Goal: Task Accomplishment & Management: Complete application form

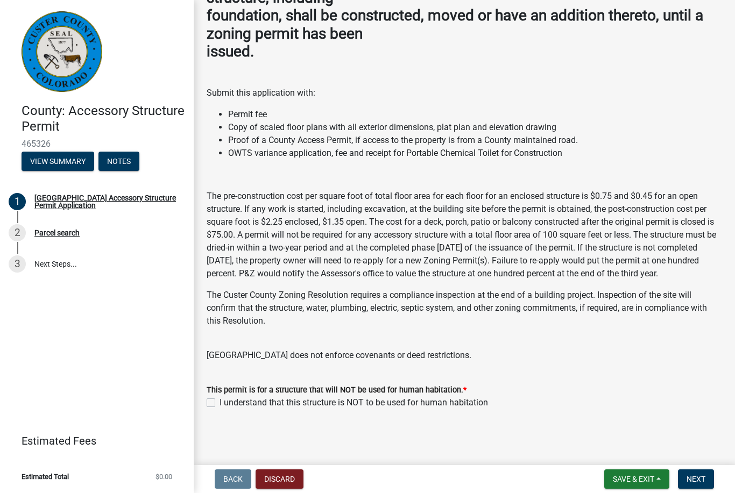
scroll to position [127, 0]
click at [220, 404] on label "I understand that this structure is NOT to be used for human habitation" at bounding box center [354, 403] width 269 height 13
click at [220, 404] on input "I understand that this structure is NOT to be used for human habitation" at bounding box center [223, 400] width 7 height 7
checkbox input "true"
click at [699, 475] on span "Next" at bounding box center [696, 479] width 19 height 9
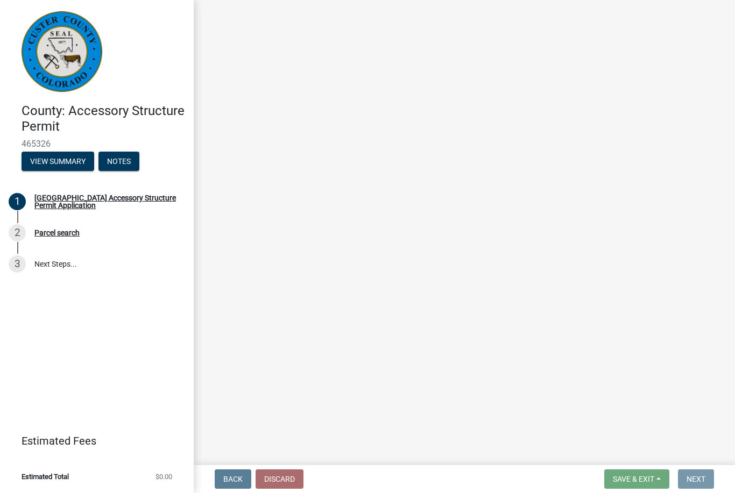
scroll to position [0, 0]
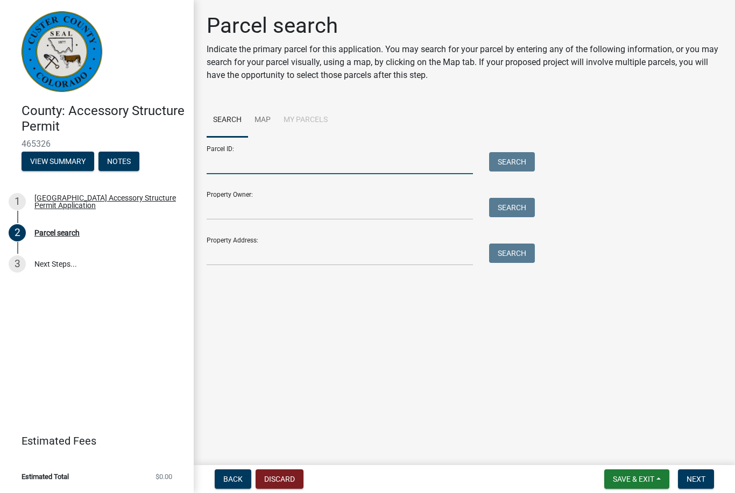
click at [248, 169] on input "Parcel ID:" at bounding box center [340, 163] width 266 height 22
type input "0010033297"
click at [249, 212] on input "Property Owner:" at bounding box center [340, 209] width 266 height 22
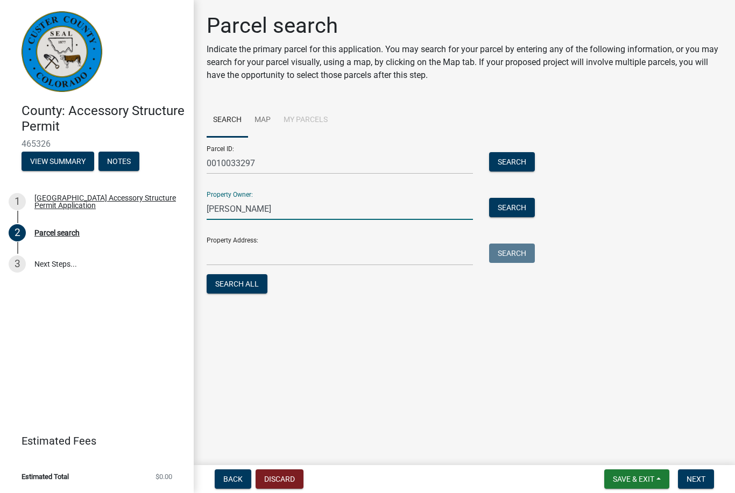
type input "James Moline"
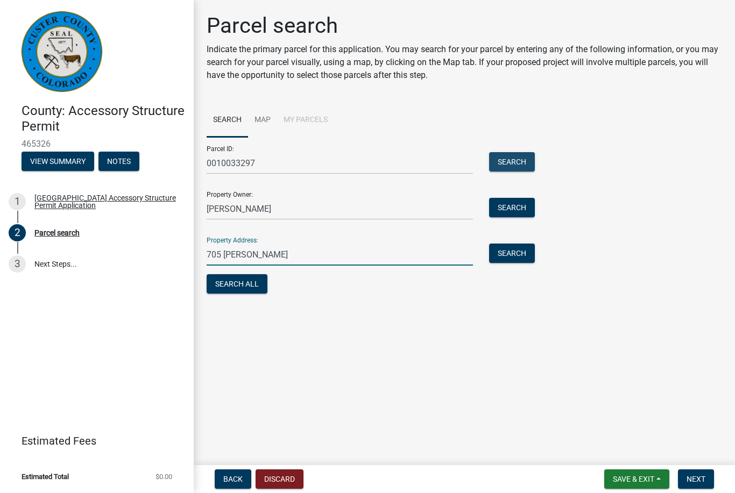
type input "705 Mitchell"
click at [513, 163] on button "Search" at bounding box center [512, 161] width 46 height 19
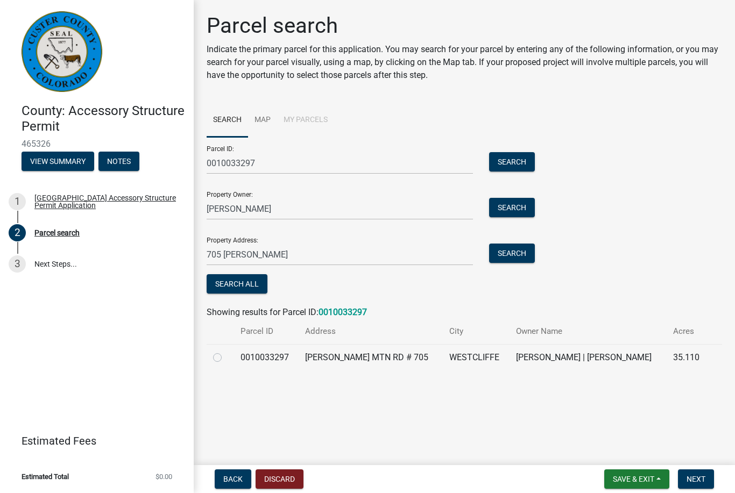
click at [226, 351] on label at bounding box center [226, 351] width 0 height 0
click at [226, 358] on input "radio" at bounding box center [229, 354] width 7 height 7
radio input "true"
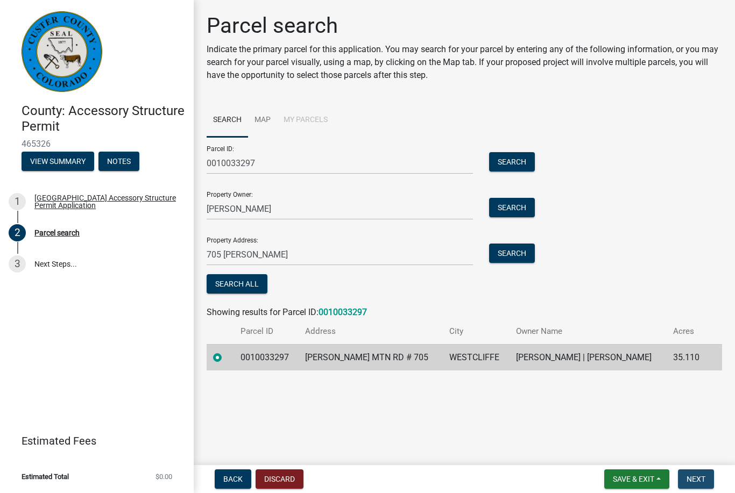
click at [700, 483] on span "Next" at bounding box center [696, 479] width 19 height 9
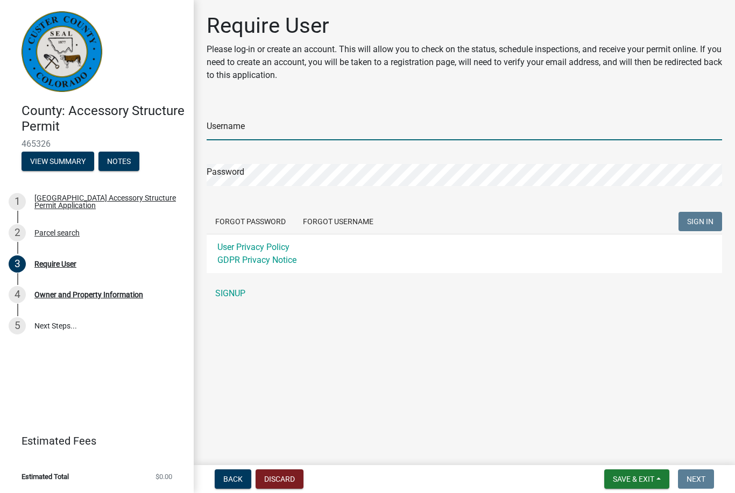
click at [218, 120] on input "Username" at bounding box center [465, 129] width 516 height 22
type input "MolineJT"
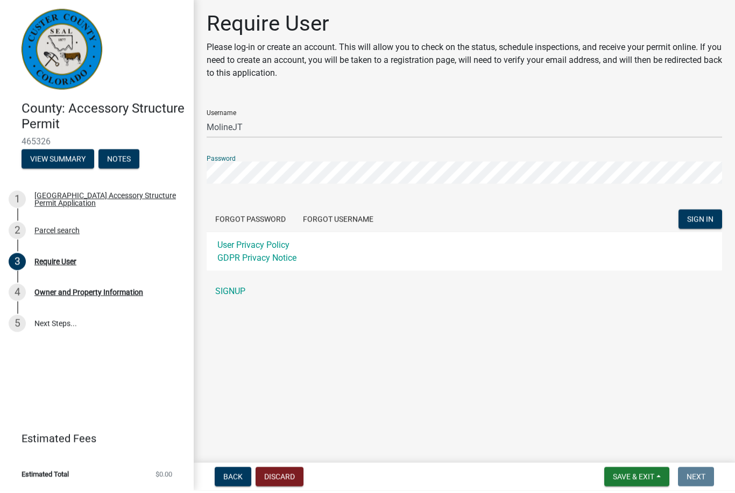
click at [705, 221] on span "SIGN IN" at bounding box center [700, 221] width 26 height 9
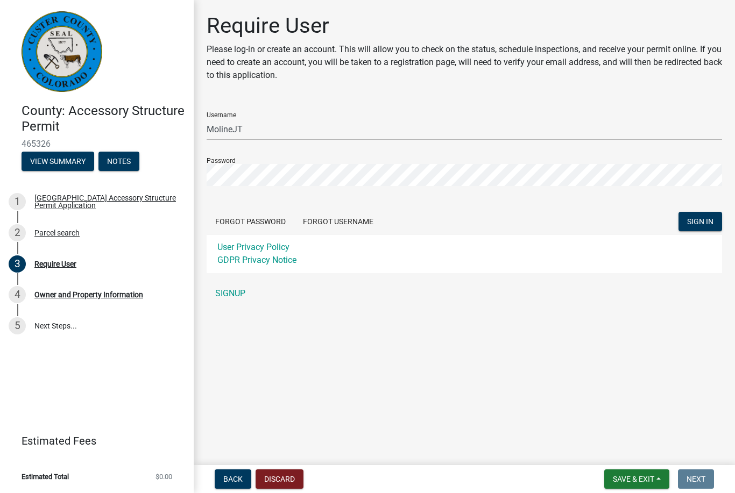
click at [702, 221] on span "SIGN IN" at bounding box center [700, 221] width 26 height 9
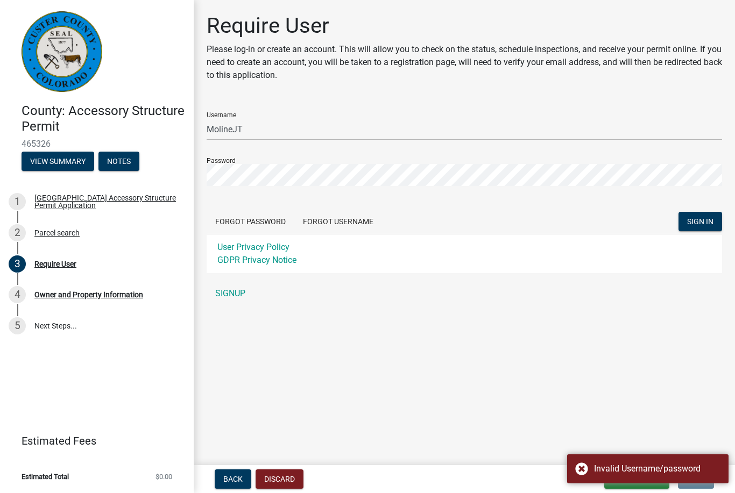
click at [587, 469] on div "Invalid Username/password" at bounding box center [647, 469] width 161 height 29
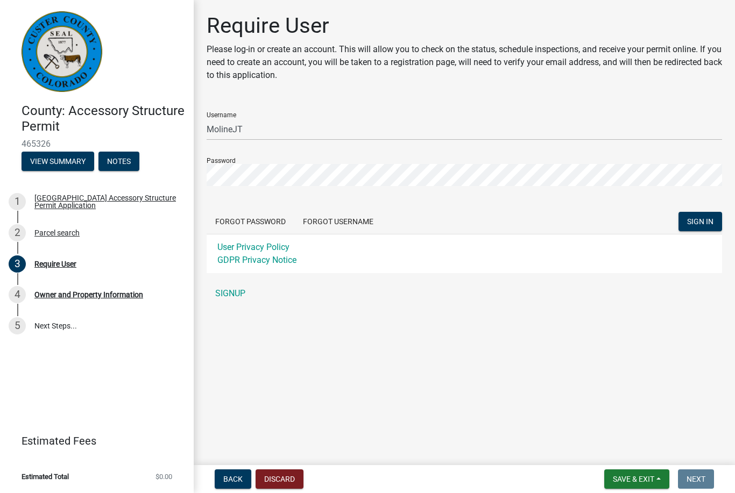
click at [226, 296] on link "SIGNUP" at bounding box center [465, 294] width 516 height 22
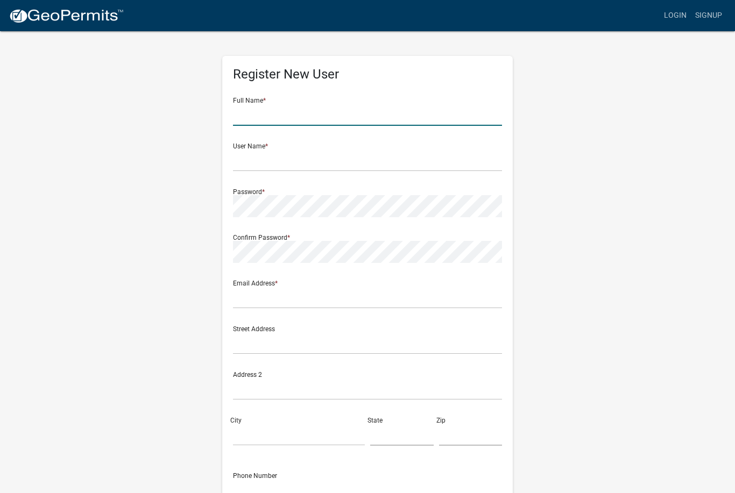
click at [259, 112] on input "text" at bounding box center [367, 115] width 269 height 22
type input "James"
type input "M"
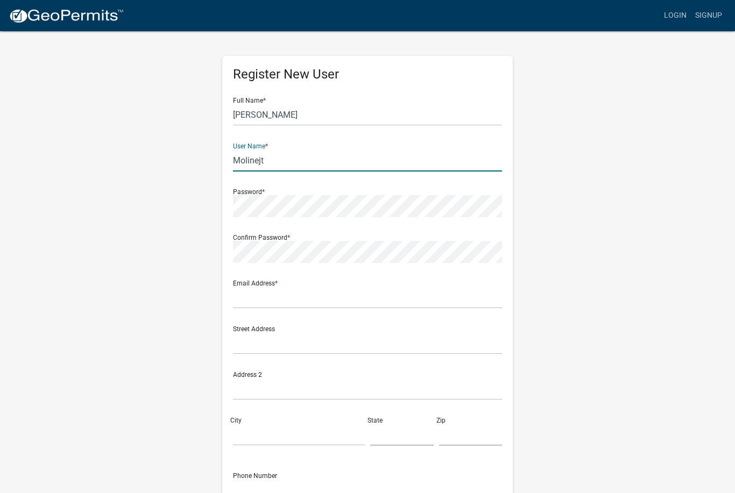
type input "Molinejt"
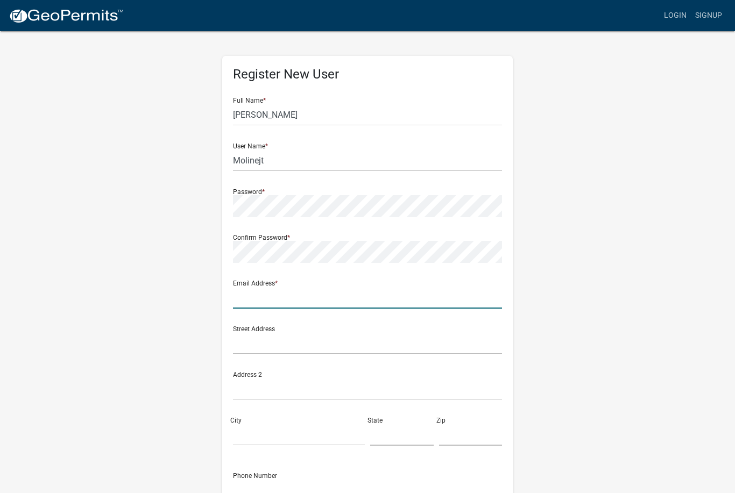
click at [249, 292] on input "text" at bounding box center [367, 298] width 269 height 22
type input "Jamesmoline@me.com"
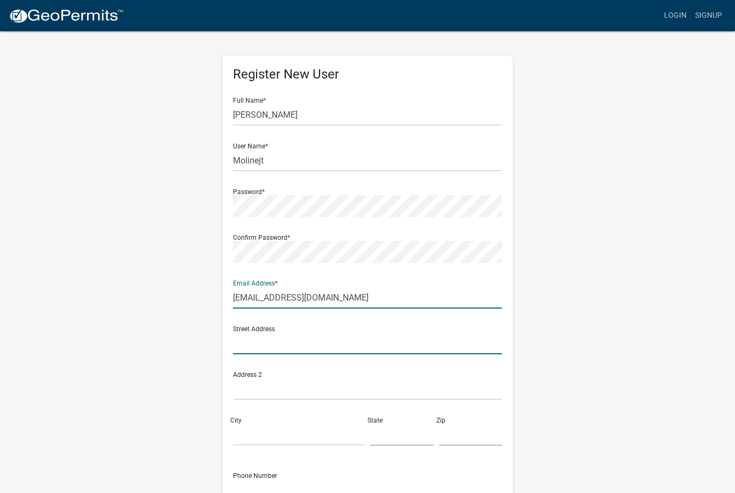
click at [266, 336] on input "text" at bounding box center [367, 344] width 269 height 22
type input "705 Mitchell Mountain Road"
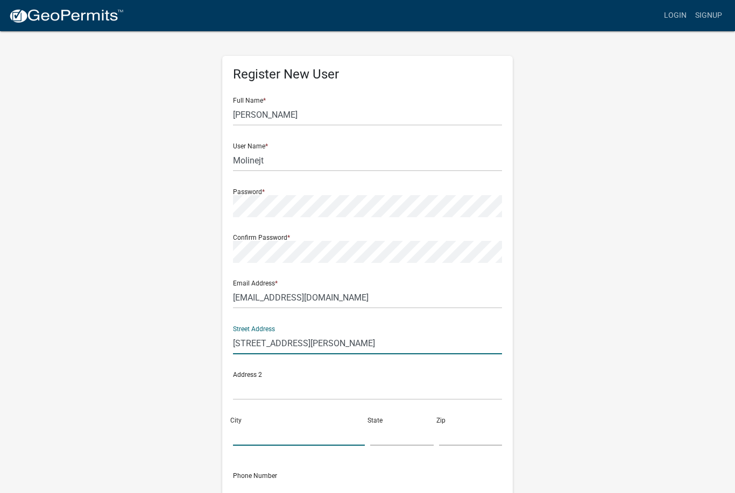
type input "Westcliffe"
type input "CO"
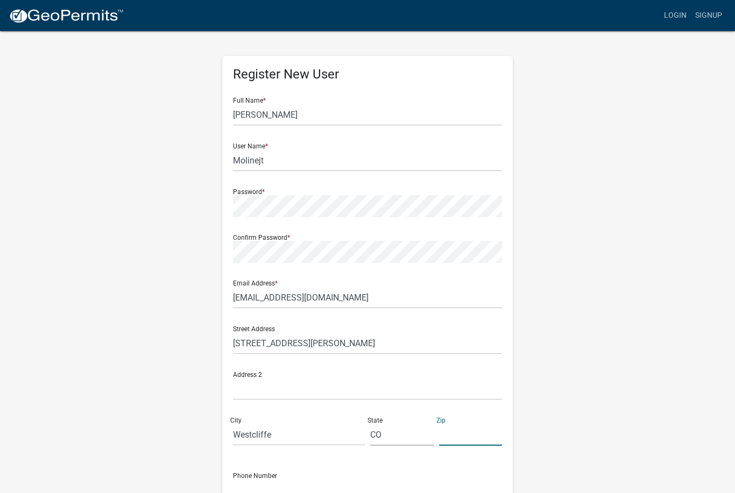
type input "81252"
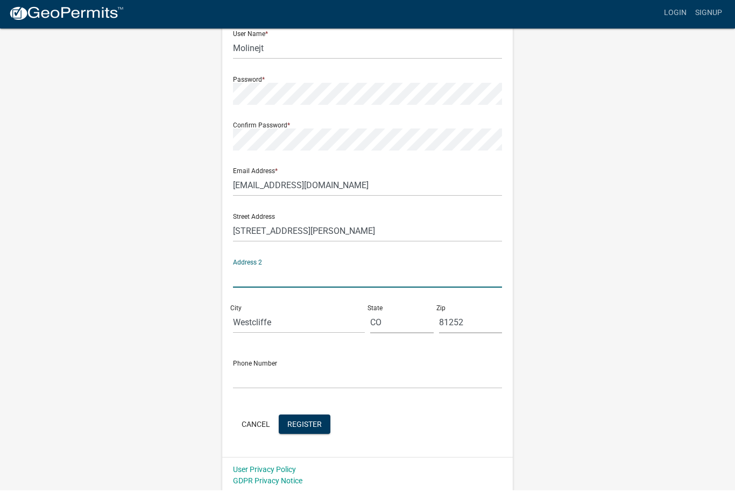
scroll to position [112, 0]
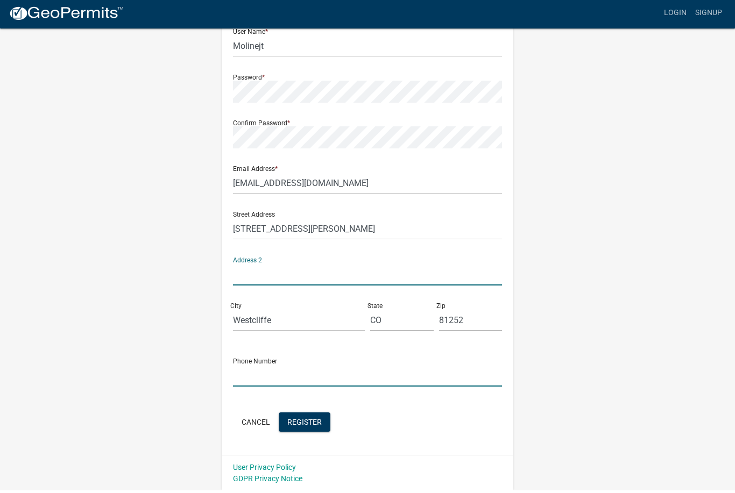
click at [256, 373] on input "text" at bounding box center [367, 379] width 269 height 22
type input "6514858699"
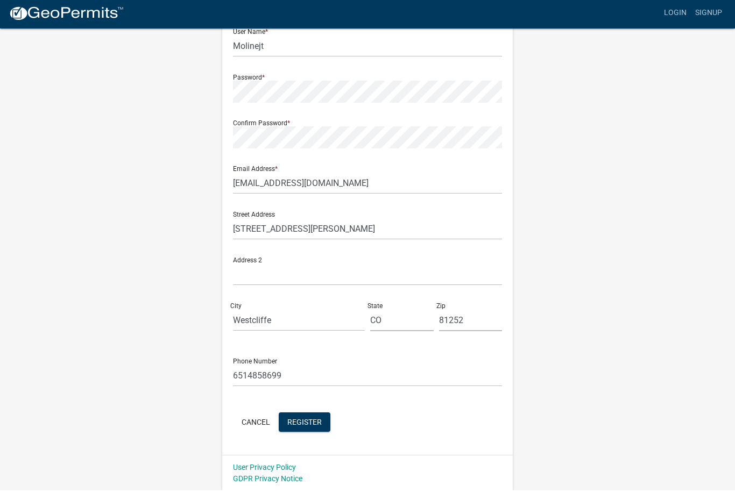
scroll to position [77, 0]
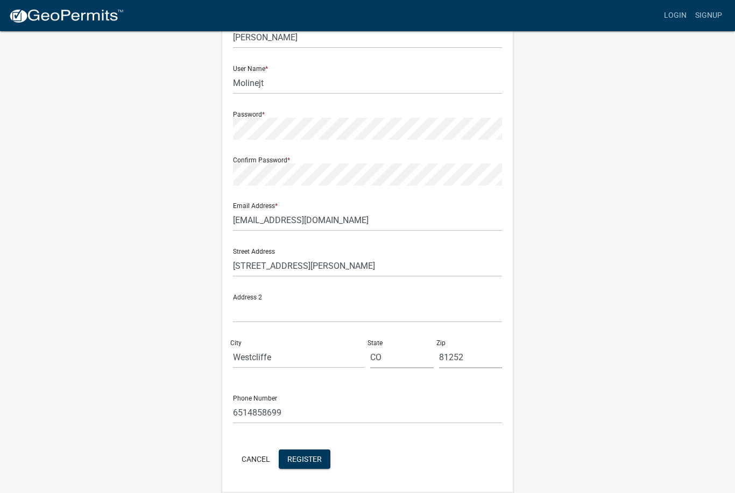
click at [300, 460] on span "Register" at bounding box center [304, 459] width 34 height 9
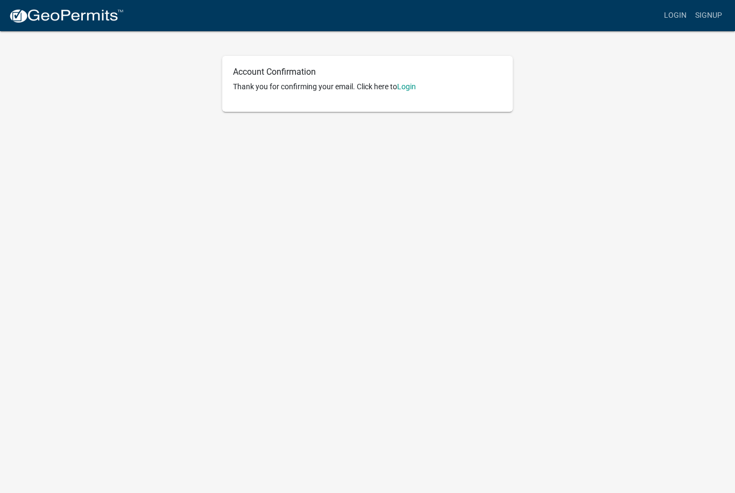
click at [406, 83] on link "Login" at bounding box center [406, 86] width 19 height 9
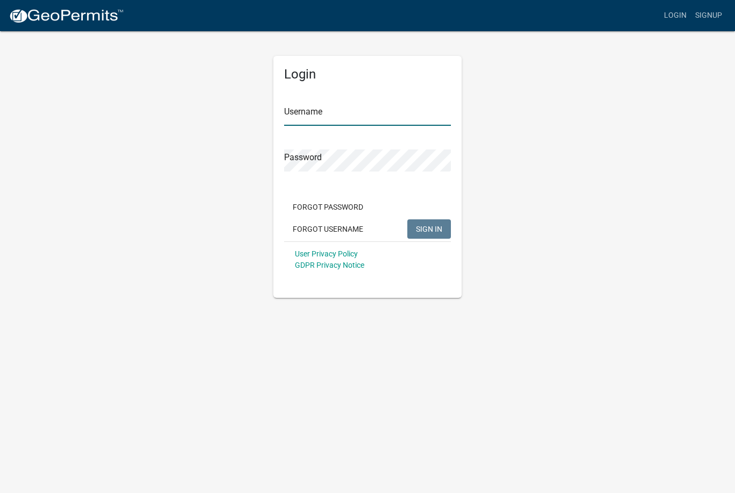
click at [289, 111] on input "Username" at bounding box center [367, 115] width 167 height 22
type input "Molinejt"
click at [429, 229] on button "SIGN IN" at bounding box center [429, 229] width 44 height 19
click at [304, 114] on input "Username" at bounding box center [367, 115] width 167 height 22
type input "Molinejt"
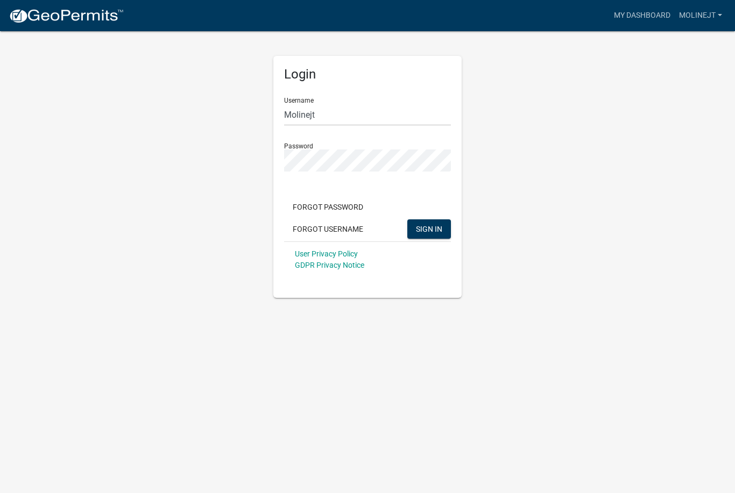
click at [429, 229] on button "SIGN IN" at bounding box center [429, 229] width 44 height 19
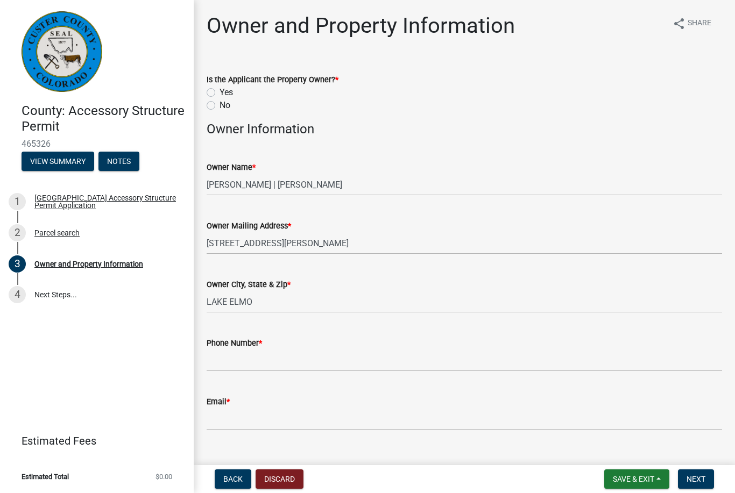
click at [220, 89] on label "Yes" at bounding box center [226, 92] width 13 height 13
click at [220, 89] on input "Yes" at bounding box center [223, 89] width 7 height 7
radio input "true"
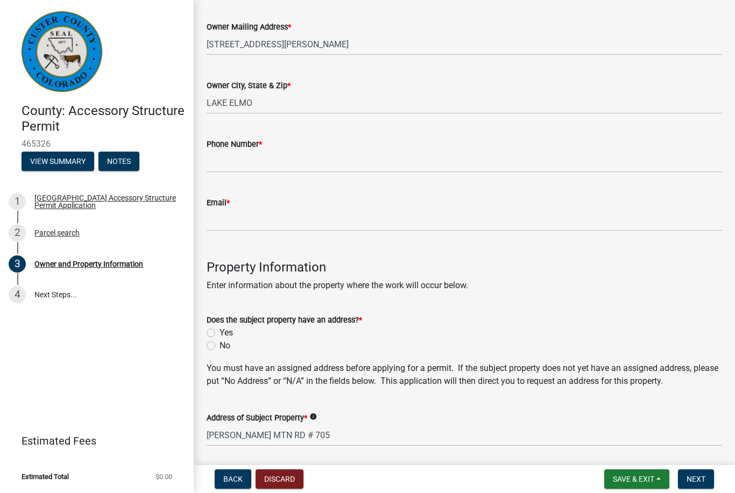
scroll to position [200, 0]
click at [312, 159] on input "Phone Number *" at bounding box center [465, 161] width 516 height 22
type input "6514858699"
click at [262, 206] on div "Email *" at bounding box center [465, 202] width 516 height 13
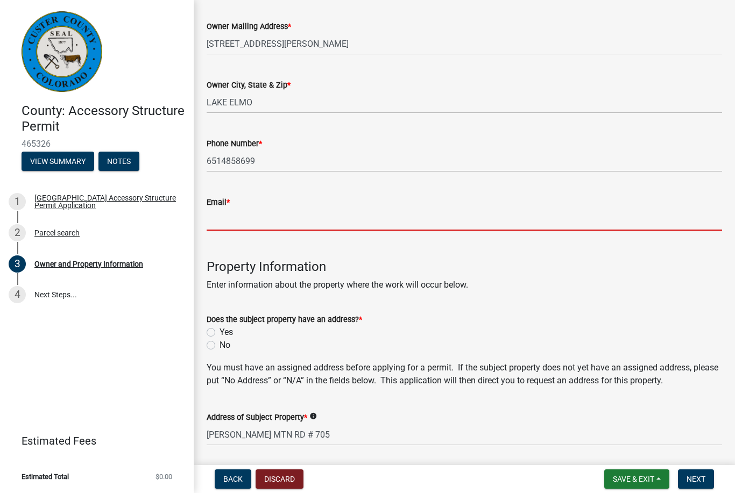
click at [247, 211] on input "Email *" at bounding box center [465, 220] width 516 height 22
type input "[EMAIL_ADDRESS][DOMAIN_NAME]"
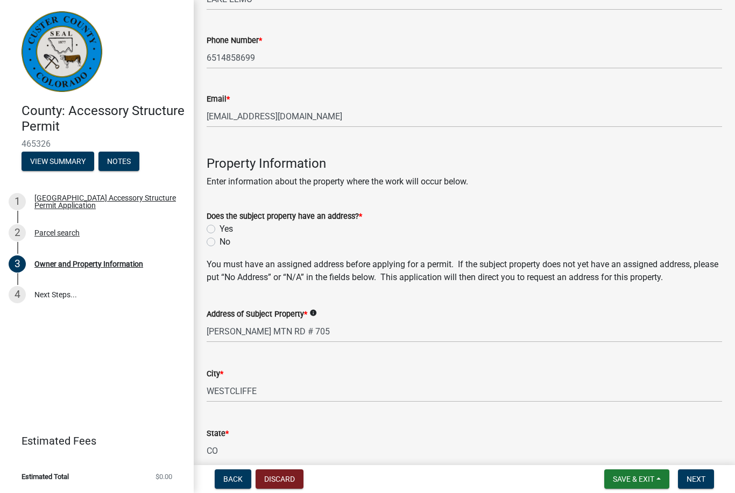
scroll to position [304, 0]
click at [220, 227] on label "Yes" at bounding box center [226, 228] width 13 height 13
click at [220, 227] on input "Yes" at bounding box center [223, 225] width 7 height 7
radio input "true"
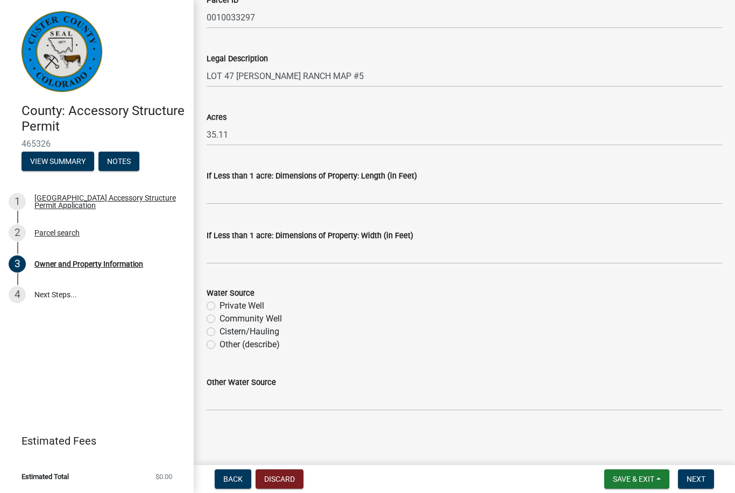
scroll to position [856, 0]
click at [220, 307] on label "Private Well" at bounding box center [242, 306] width 45 height 13
click at [220, 307] on input "Private Well" at bounding box center [223, 303] width 7 height 7
radio input "true"
click at [699, 477] on span "Next" at bounding box center [696, 479] width 19 height 9
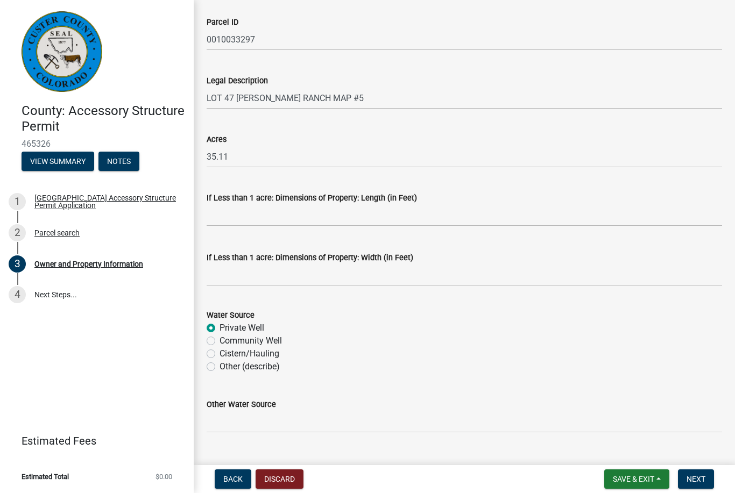
click at [696, 484] on button "Next" at bounding box center [696, 479] width 36 height 19
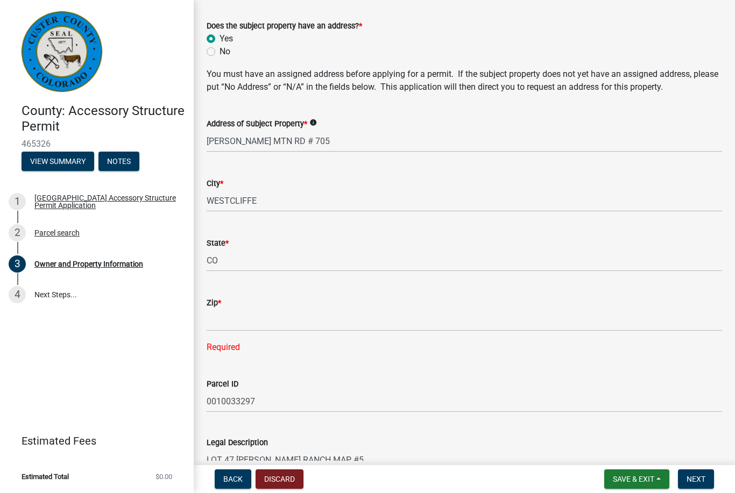
scroll to position [485, 0]
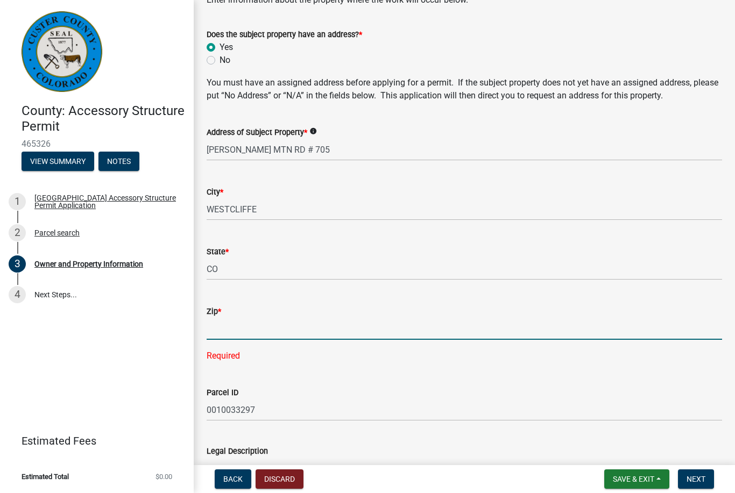
click at [249, 318] on input "Zip *" at bounding box center [465, 329] width 516 height 22
type input "81252"
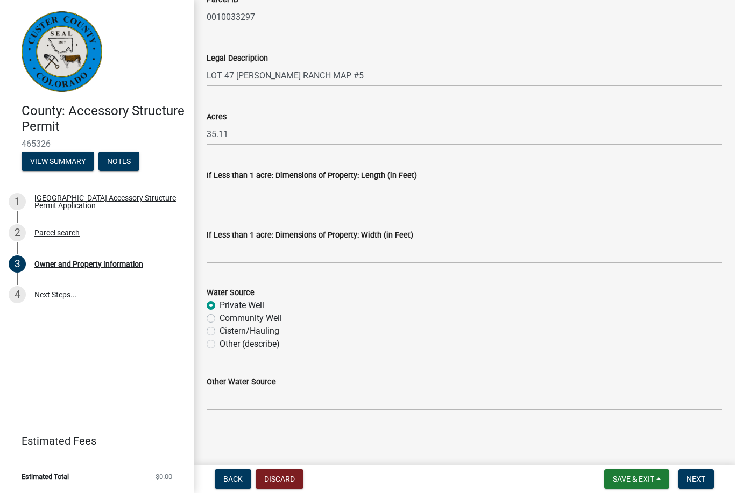
scroll to position [856, 0]
click at [701, 477] on span "Next" at bounding box center [696, 479] width 19 height 9
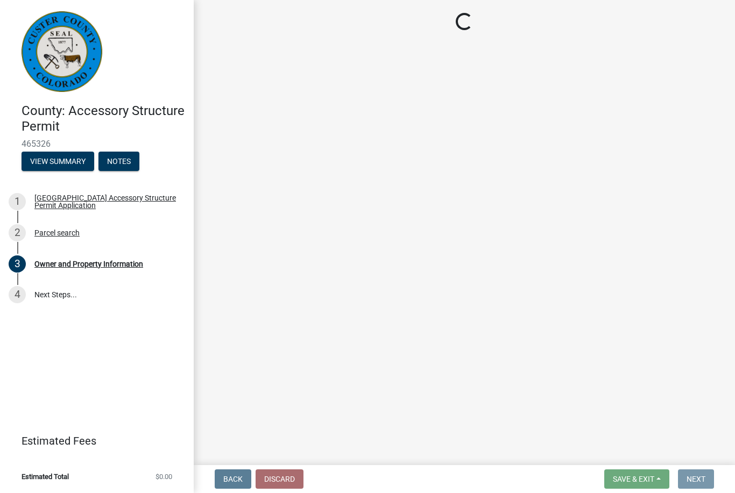
scroll to position [0, 0]
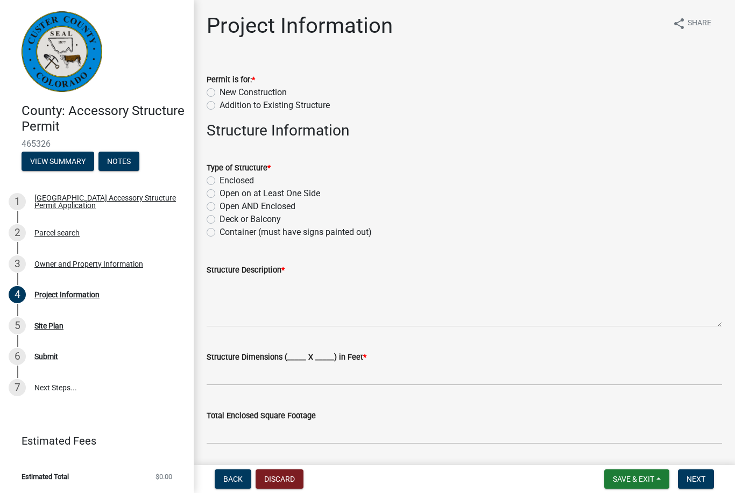
click at [207, 82] on label "Permit is for: *" at bounding box center [231, 80] width 48 height 8
click at [220, 95] on label "New Construction" at bounding box center [253, 92] width 67 height 13
click at [220, 93] on input "New Construction" at bounding box center [223, 89] width 7 height 7
radio input "true"
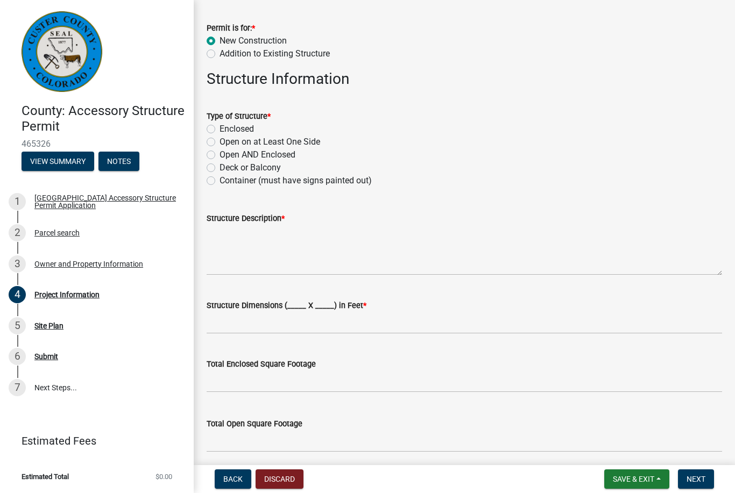
scroll to position [52, 0]
click at [220, 125] on label "Enclosed" at bounding box center [237, 128] width 34 height 13
click at [220, 125] on input "Enclosed" at bounding box center [223, 125] width 7 height 7
radio input "true"
click at [218, 245] on textarea "Structure Description *" at bounding box center [465, 249] width 516 height 51
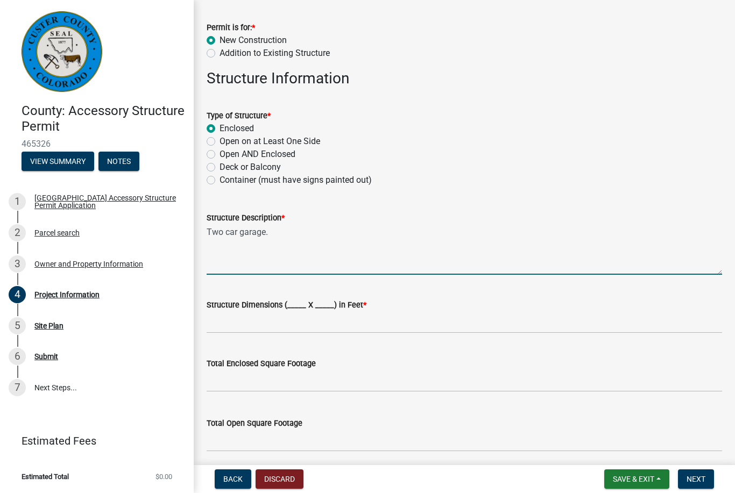
type textarea "Two car garage."
click at [300, 302] on label "Structure Dimensions (_____ X _____) in Feet *" at bounding box center [287, 306] width 160 height 8
click at [300, 312] on input "Structure Dimensions (_____ X _____) in Feet *" at bounding box center [465, 323] width 516 height 22
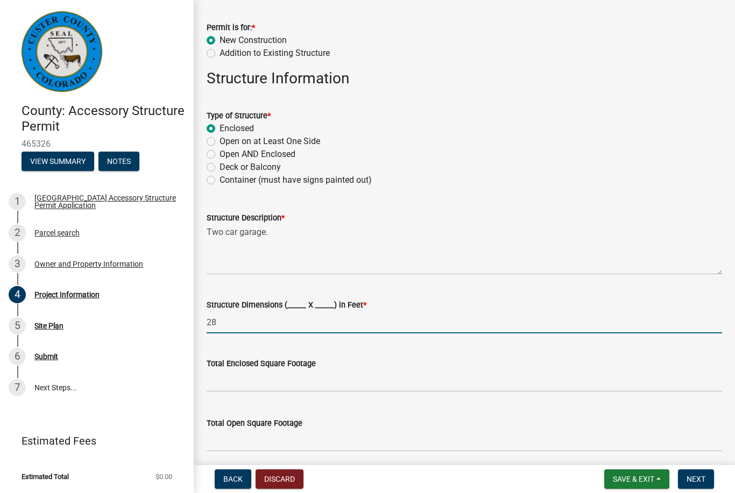
click at [302, 298] on div "Structure Dimensions (_____ X _____) in Feet * 28" at bounding box center [465, 309] width 516 height 50
click at [298, 306] on label "Structure Dimensions (_____ X _____) in Feet *" at bounding box center [287, 306] width 160 height 8
click at [298, 312] on input "28" at bounding box center [465, 323] width 516 height 22
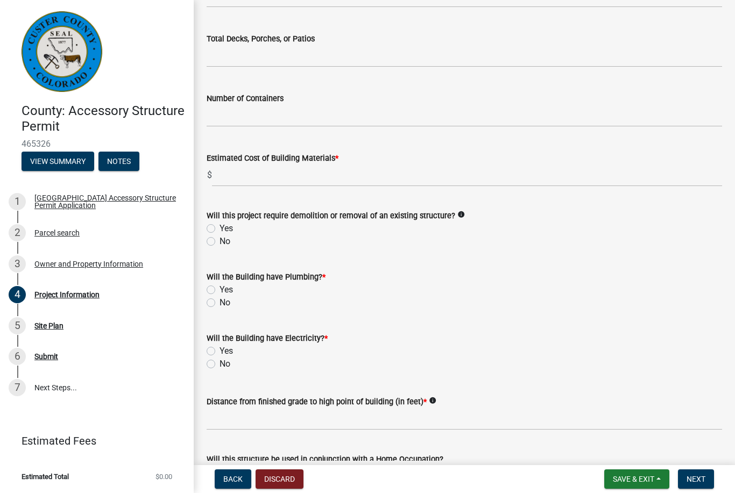
scroll to position [497, 0]
type input "28x32"
click at [220, 243] on label "No" at bounding box center [225, 241] width 11 height 13
click at [220, 242] on input "No" at bounding box center [223, 238] width 7 height 7
radio input "true"
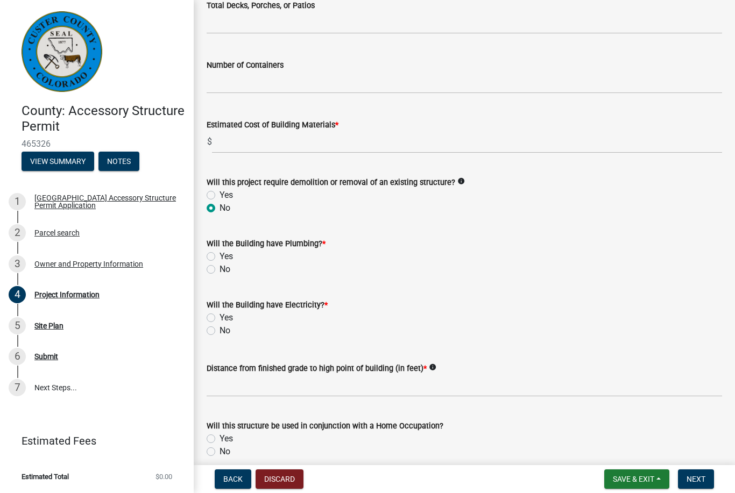
scroll to position [534, 0]
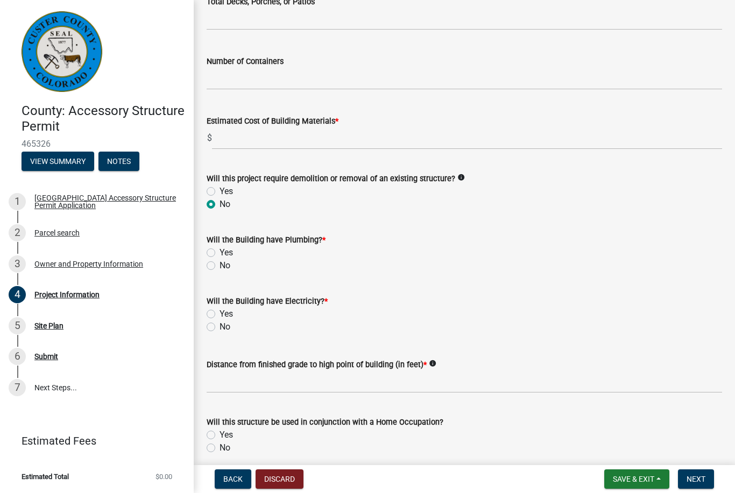
click at [208, 272] on wm-data-entity-input "Will the Building have Plumbing? * Yes No" at bounding box center [465, 251] width 516 height 61
click at [220, 263] on label "No" at bounding box center [225, 265] width 11 height 13
click at [220, 263] on input "No" at bounding box center [223, 262] width 7 height 7
radio input "true"
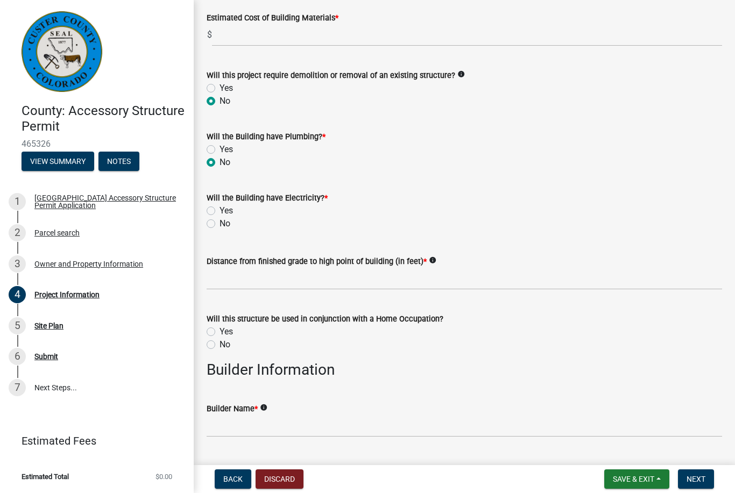
scroll to position [639, 0]
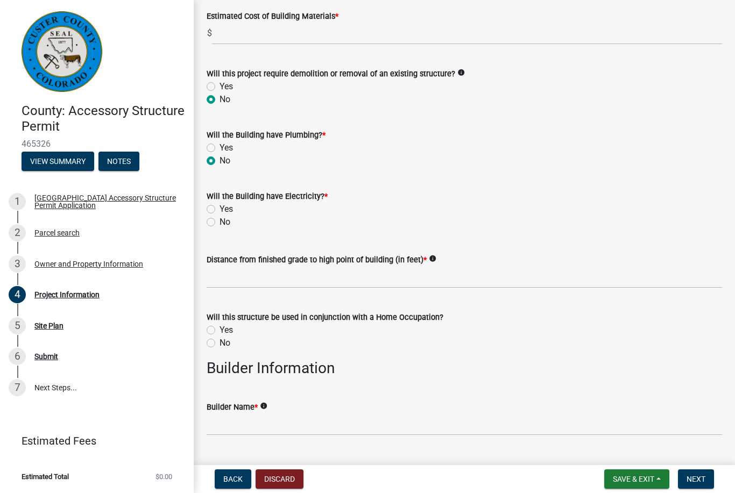
click at [220, 208] on label "Yes" at bounding box center [226, 209] width 13 height 13
click at [220, 208] on input "Yes" at bounding box center [223, 206] width 7 height 7
radio input "true"
click at [220, 334] on label "Yes" at bounding box center [226, 330] width 13 height 13
click at [220, 331] on input "Yes" at bounding box center [223, 327] width 7 height 7
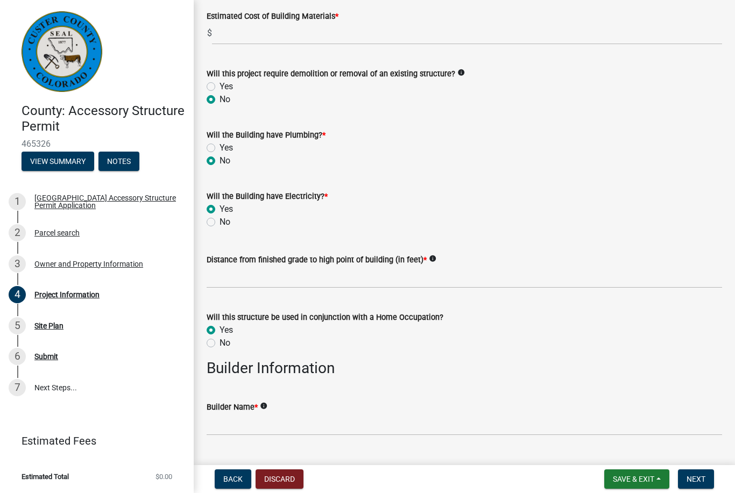
radio input "true"
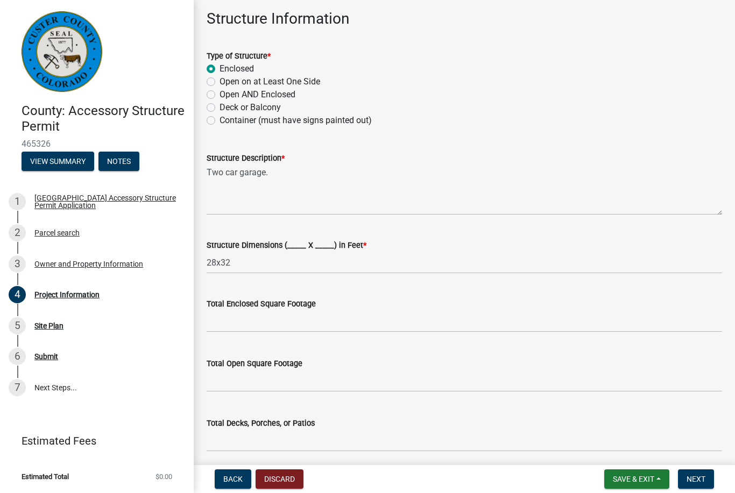
scroll to position [115, 0]
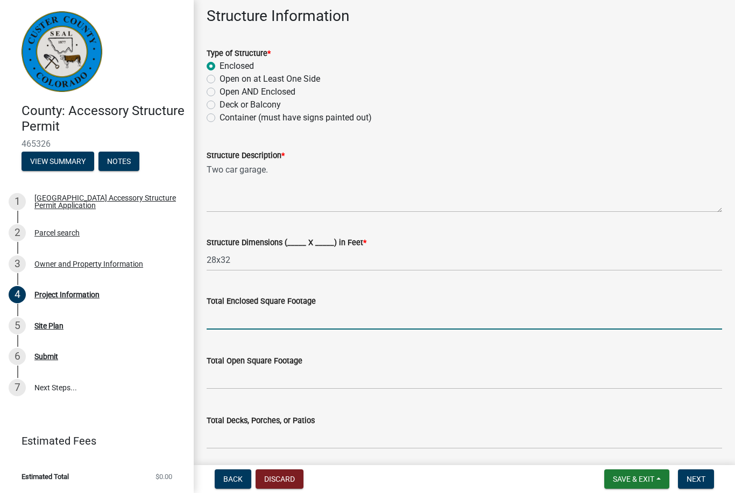
click at [242, 321] on input "text" at bounding box center [465, 319] width 516 height 22
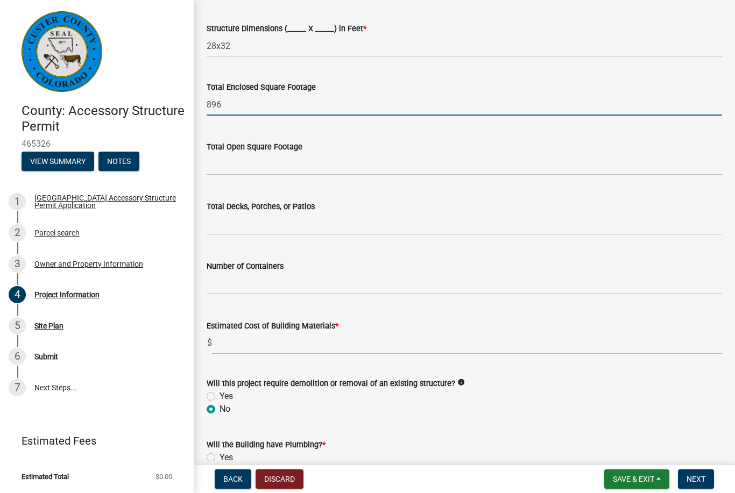
scroll to position [337, 0]
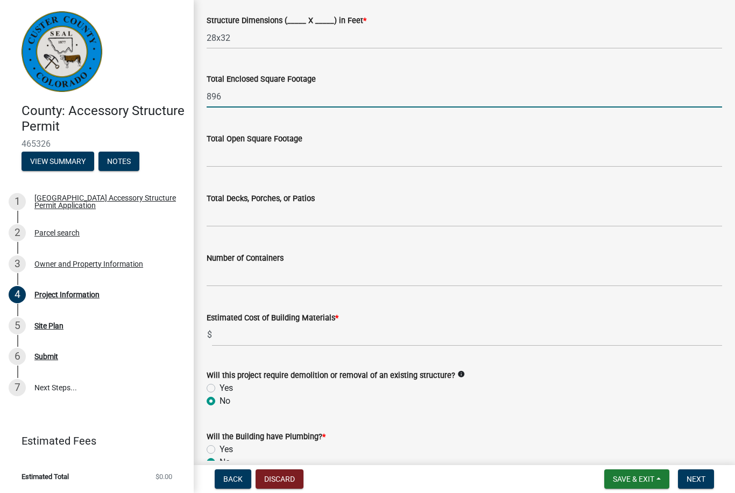
type input "896"
click at [229, 152] on input "text" at bounding box center [465, 156] width 516 height 22
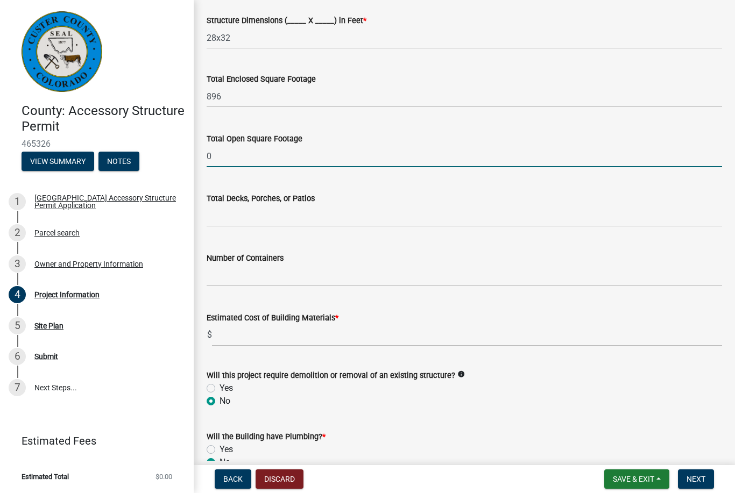
type input "0"
click at [224, 213] on input "text" at bounding box center [465, 216] width 516 height 22
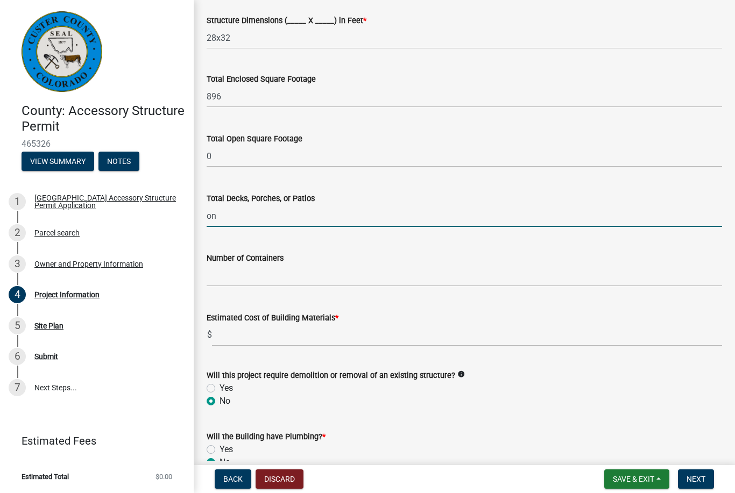
type input "o"
type input "0"
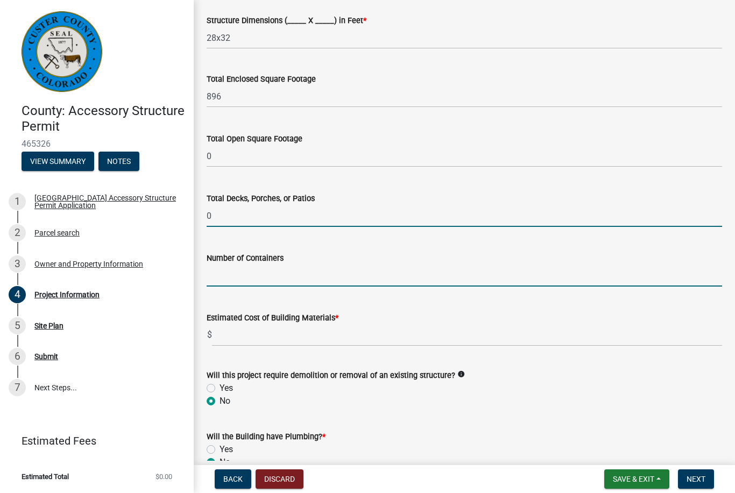
click at [229, 271] on input "text" at bounding box center [465, 276] width 516 height 22
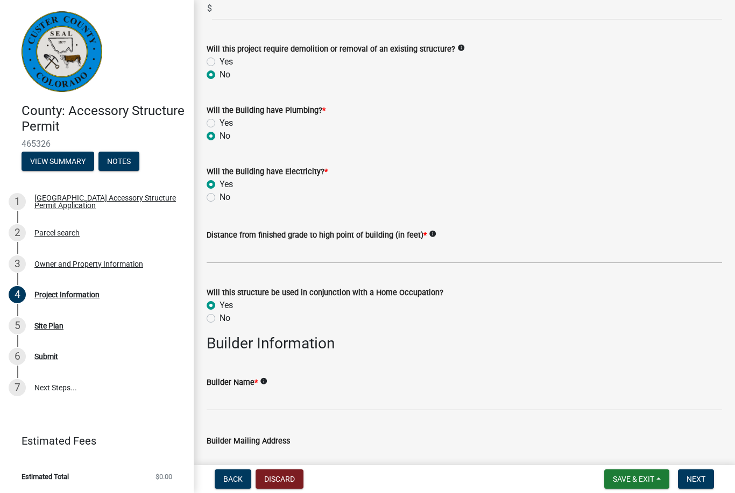
scroll to position [664, 0]
type input "0"
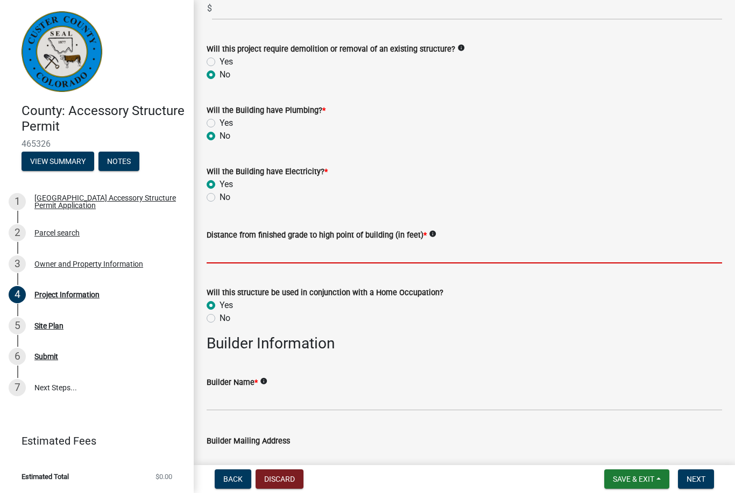
click at [222, 255] on input "text" at bounding box center [465, 253] width 516 height 22
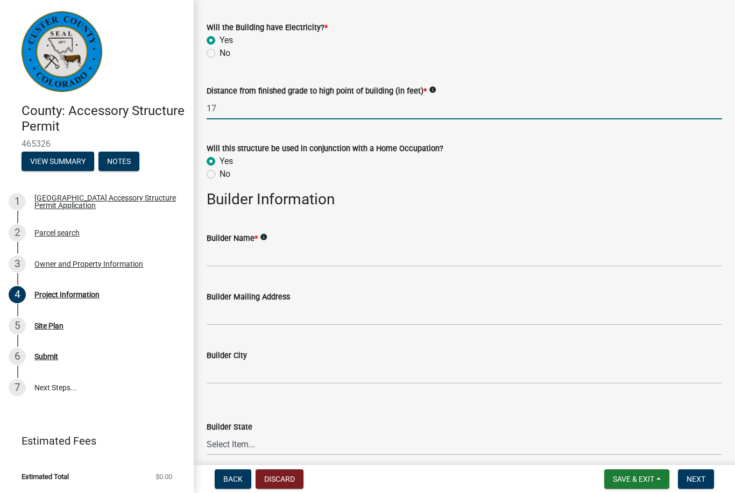
scroll to position [809, 0]
type input "17"
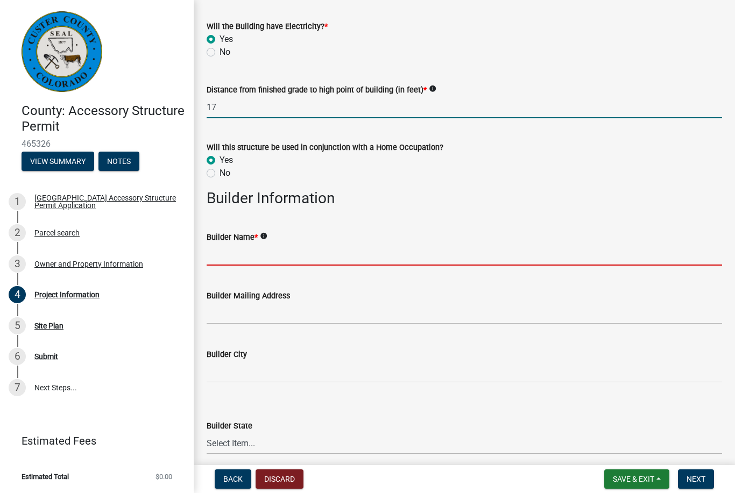
click at [222, 253] on input "Builder Name *" at bounding box center [465, 255] width 516 height 22
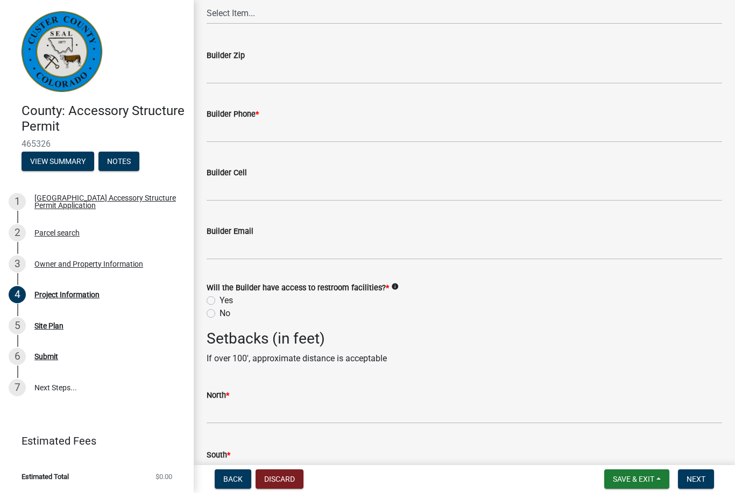
scroll to position [1240, 0]
type input "Justin Hutton"
click at [220, 300] on label "Yes" at bounding box center [226, 300] width 13 height 13
click at [220, 300] on input "Yes" at bounding box center [223, 297] width 7 height 7
radio input "true"
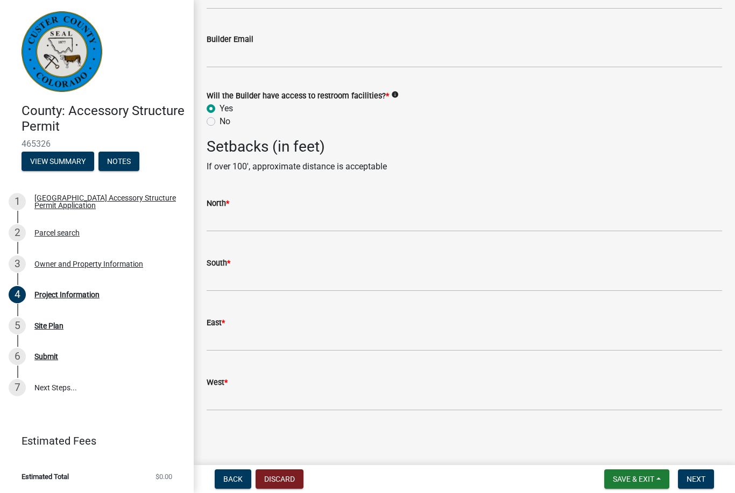
scroll to position [1431, 0]
click at [263, 201] on div "North *" at bounding box center [465, 203] width 516 height 13
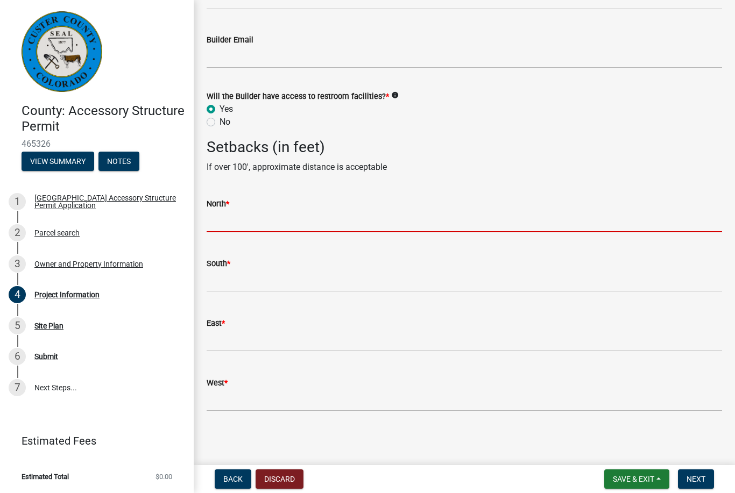
click at [259, 217] on input "text" at bounding box center [465, 221] width 516 height 22
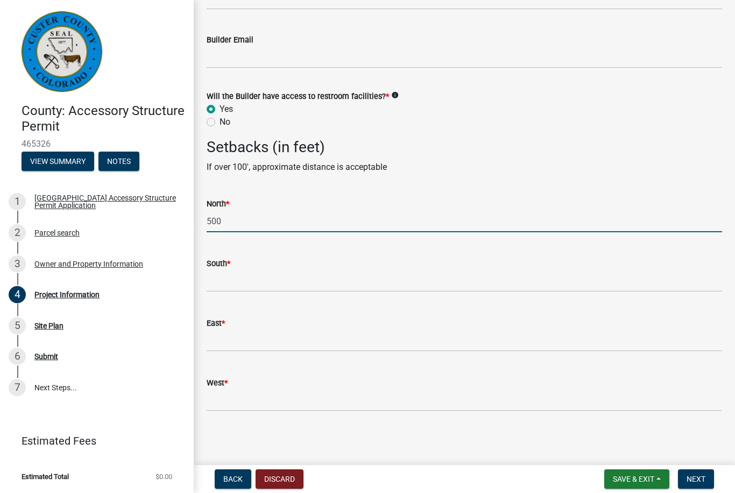
type input "500"
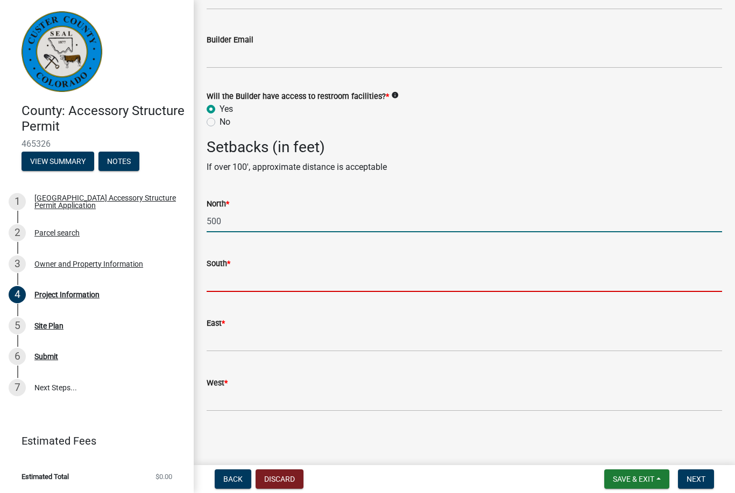
click at [270, 276] on input "text" at bounding box center [465, 281] width 516 height 22
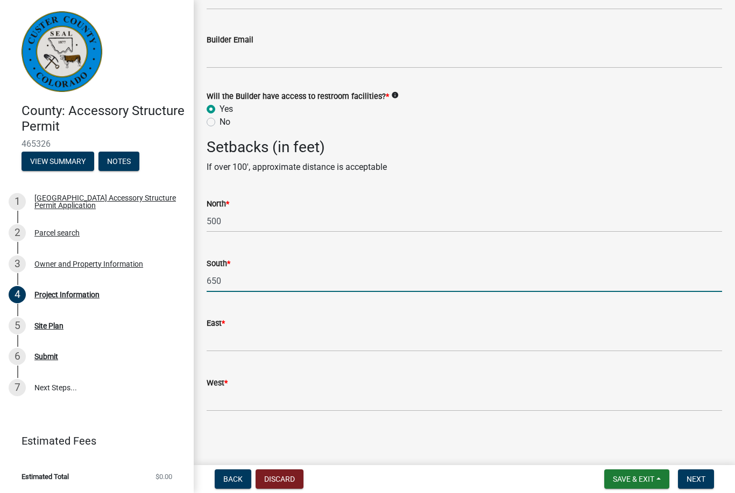
type input "650"
click at [249, 336] on input "text" at bounding box center [465, 341] width 516 height 22
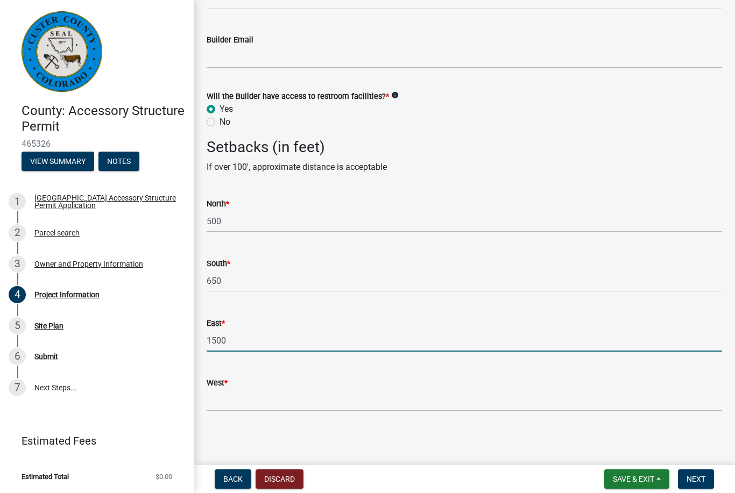
type input "1500"
click at [264, 397] on input "West *" at bounding box center [465, 401] width 516 height 22
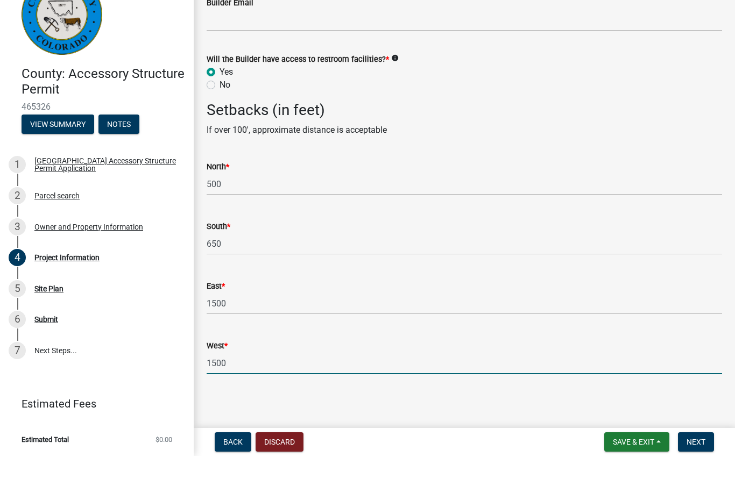
type input "1500"
click at [697, 475] on span "Next" at bounding box center [696, 479] width 19 height 9
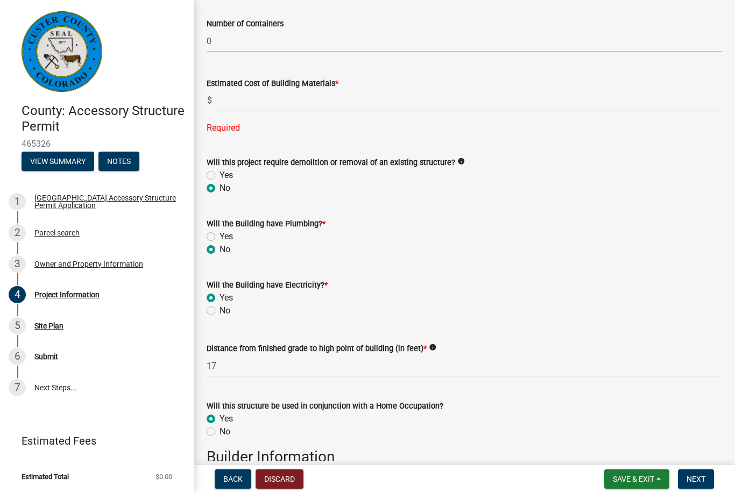
scroll to position [571, 0]
click at [225, 101] on input "text" at bounding box center [467, 101] width 510 height 22
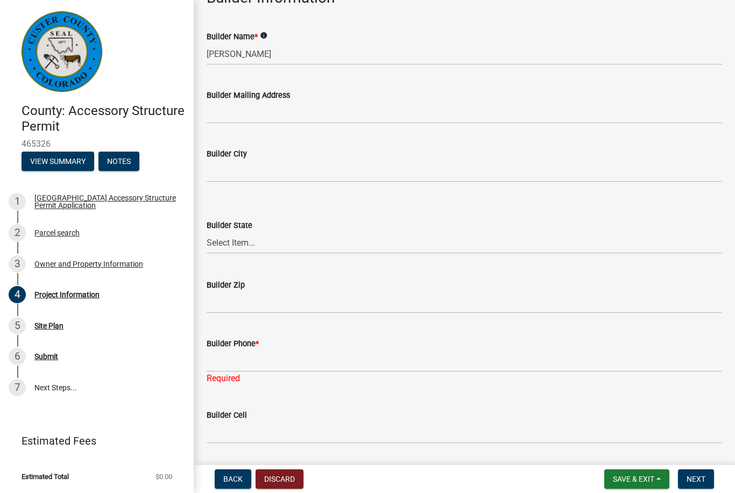
scroll to position [1032, 0]
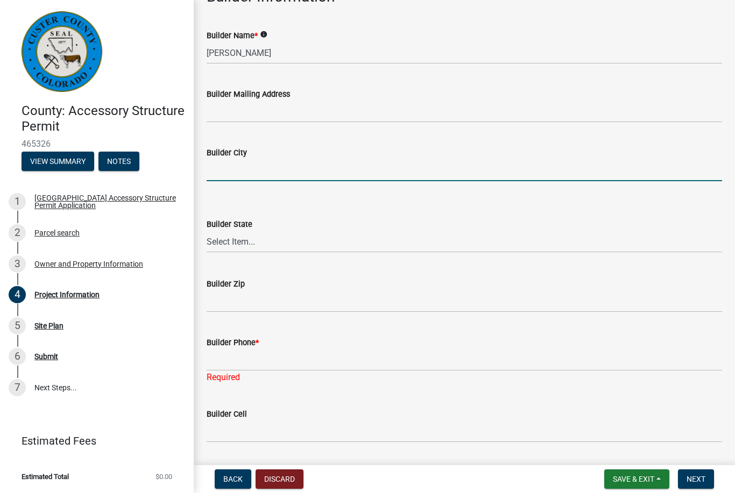
type input "0"
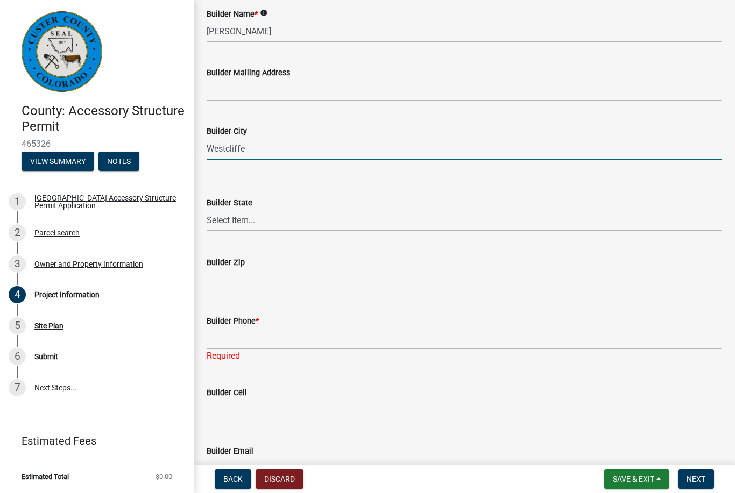
type input "Westcliffe"
click at [223, 220] on select "Select Item... Alabama Alaska Arizona Arkansas California Colorado Connecticut …" at bounding box center [465, 220] width 516 height 22
select select "CO"
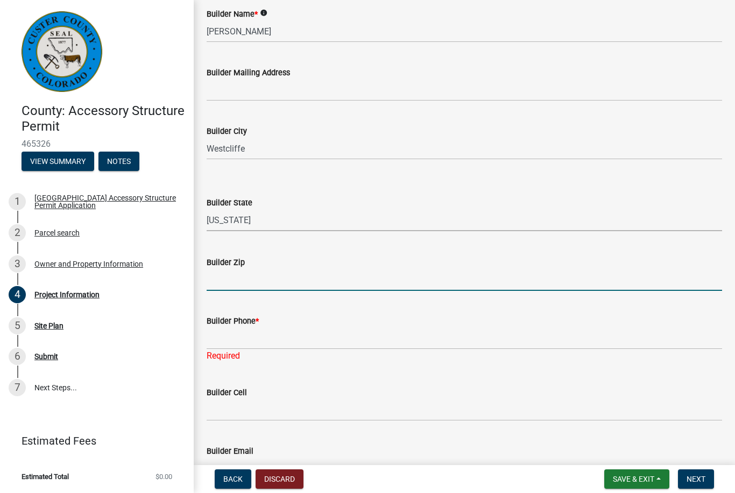
click at [226, 284] on input "Builder Zip" at bounding box center [465, 280] width 516 height 22
type input "81252"
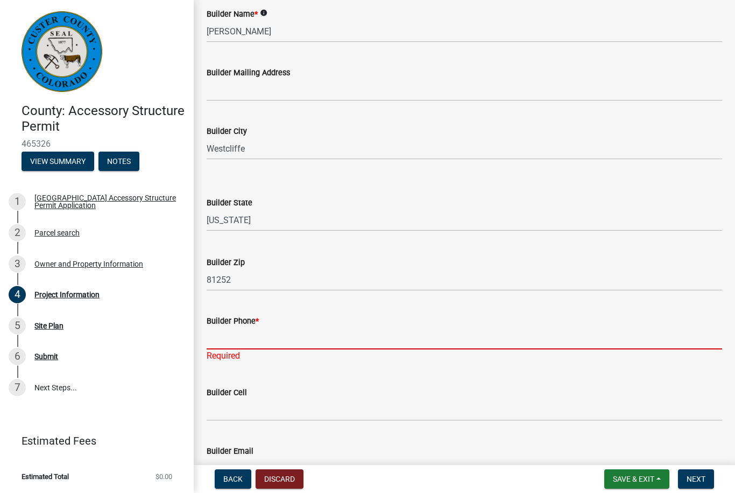
click at [236, 329] on input "Builder Phone *" at bounding box center [465, 339] width 516 height 22
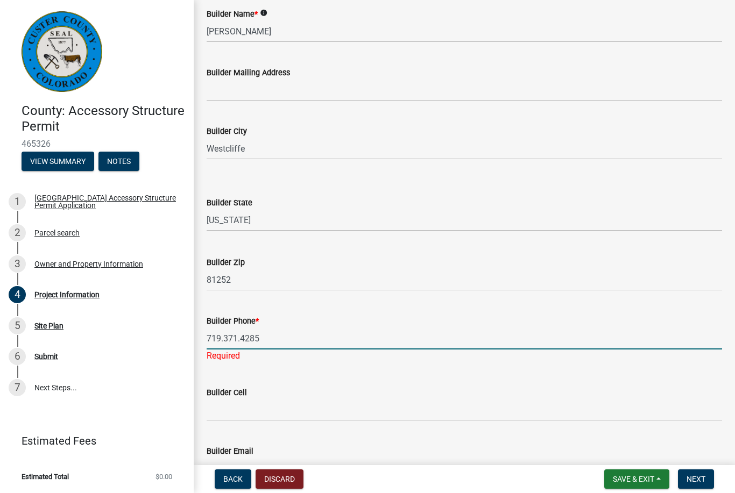
type input "719.371.4285"
click at [241, 408] on wm-data-entity-input "Builder Cell" at bounding box center [465, 400] width 516 height 59
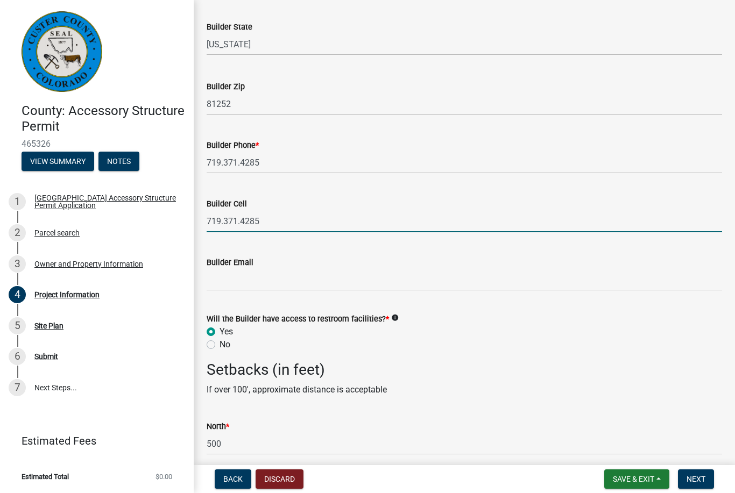
scroll to position [1216, 0]
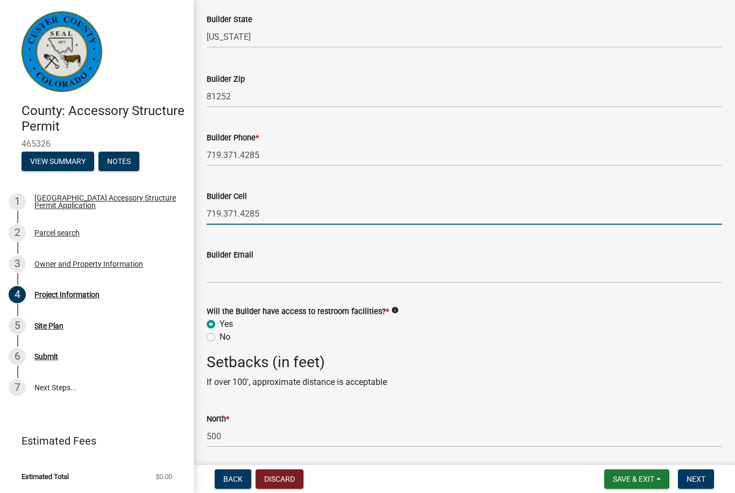
type input "719.371.4285"
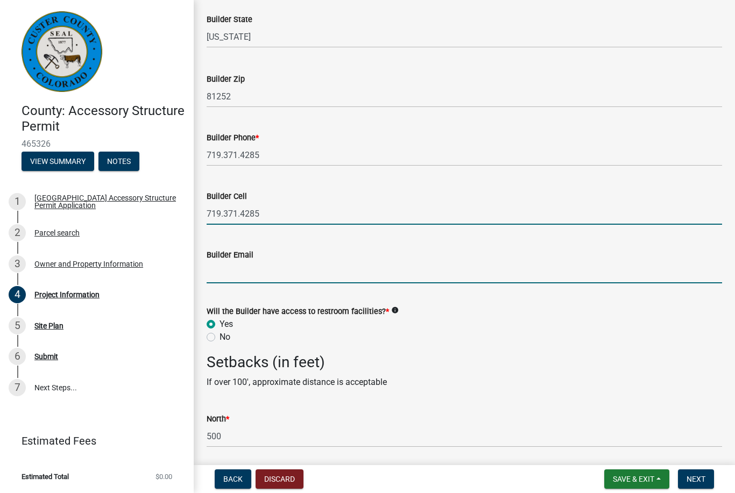
click at [224, 274] on input "Builder Email" at bounding box center [465, 273] width 516 height 22
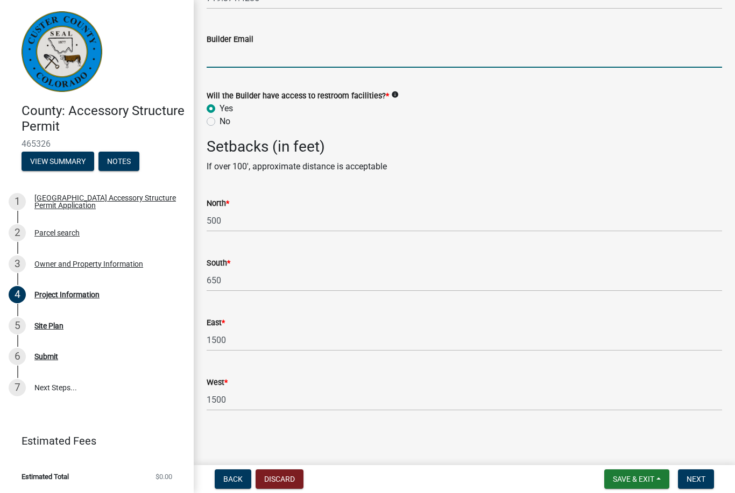
scroll to position [1431, 0]
click at [700, 473] on button "Next" at bounding box center [696, 479] width 36 height 19
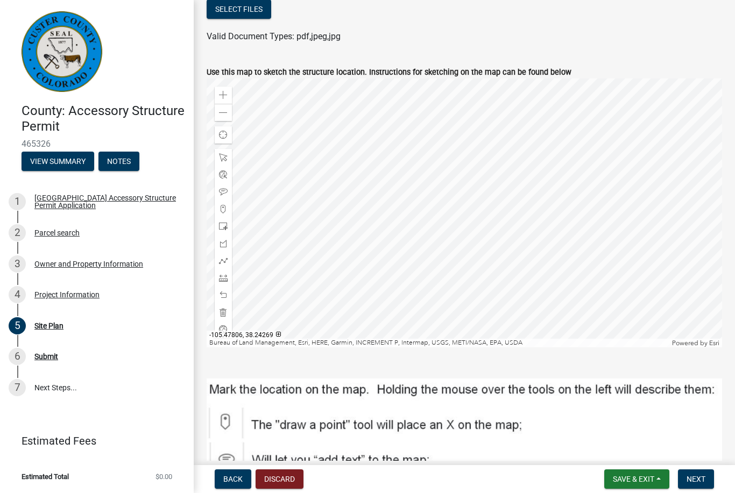
scroll to position [165, 0]
click at [221, 212] on span at bounding box center [223, 210] width 9 height 9
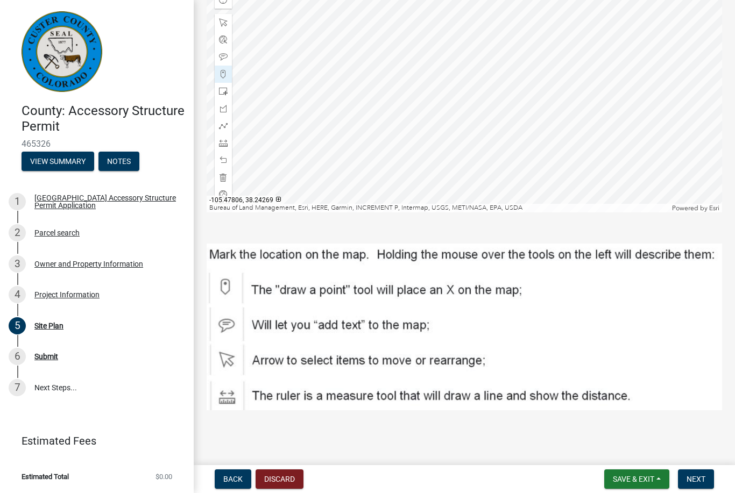
scroll to position [301, 0]
click at [701, 476] on span "Next" at bounding box center [696, 479] width 19 height 9
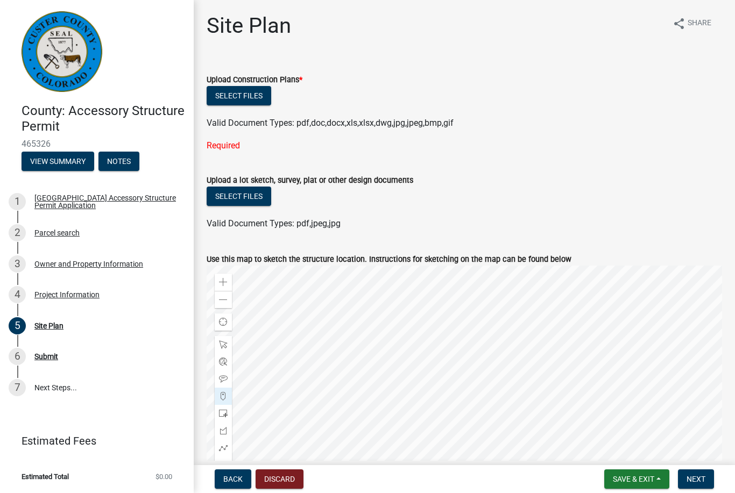
scroll to position [0, 0]
click at [644, 476] on span "Save & Exit" at bounding box center [633, 479] width 41 height 9
click at [650, 420] on button "Save" at bounding box center [626, 426] width 86 height 26
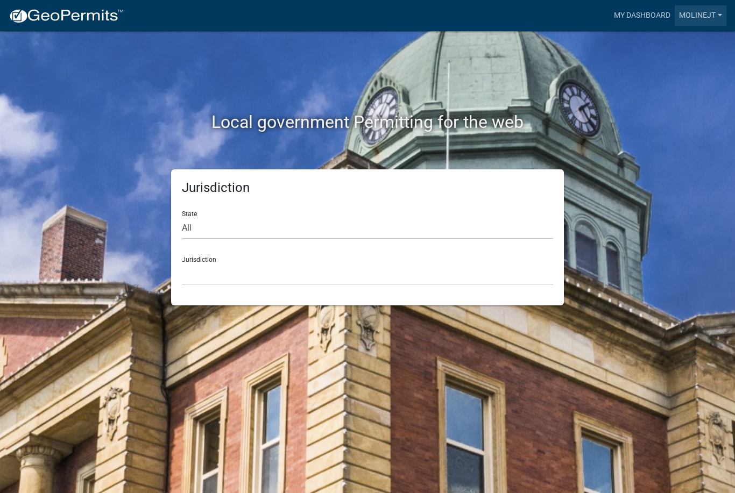
click at [711, 19] on link "Molinejt" at bounding box center [701, 15] width 52 height 20
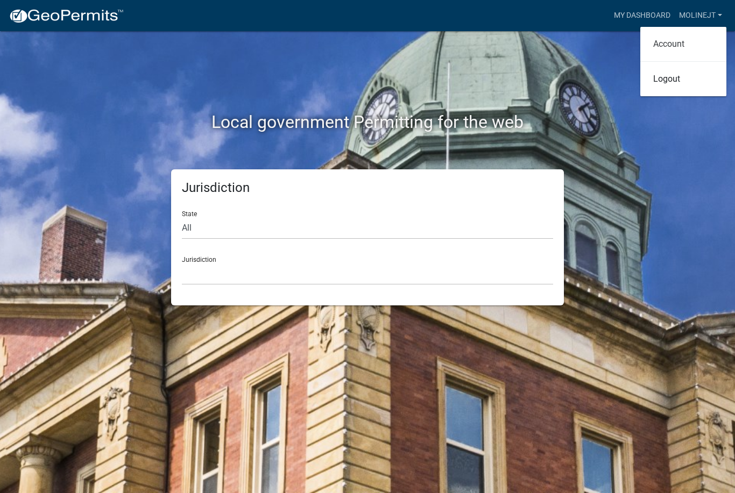
click at [692, 40] on link "Account" at bounding box center [683, 44] width 86 height 26
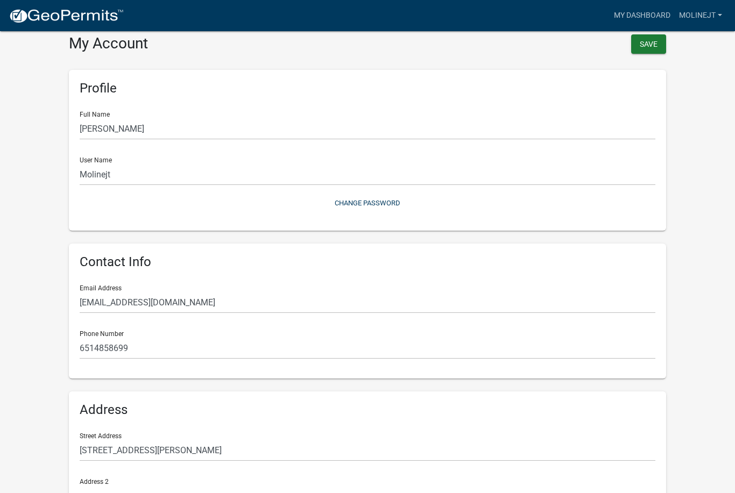
scroll to position [97, 0]
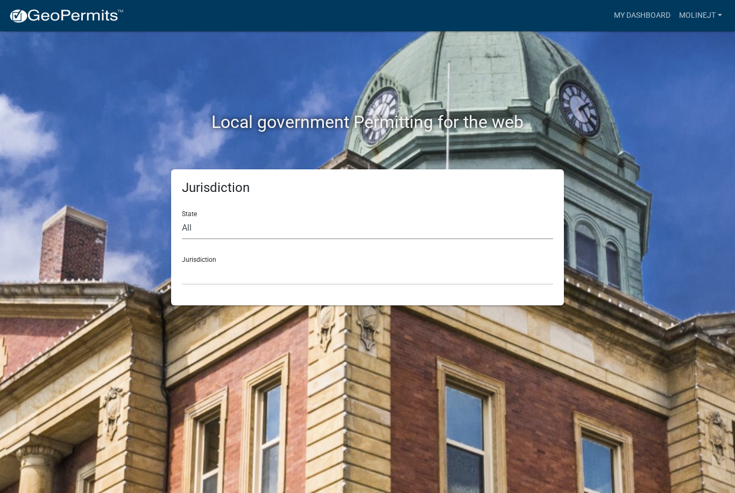
click at [189, 224] on select "All Colorado Georgia Indiana Iowa Kansas Minnesota Ohio South Carolina Wisconsin" at bounding box center [367, 228] width 371 height 22
select select "[US_STATE]"
click at [194, 266] on select "[GEOGRAPHIC_DATA], [US_STATE]" at bounding box center [367, 274] width 371 height 22
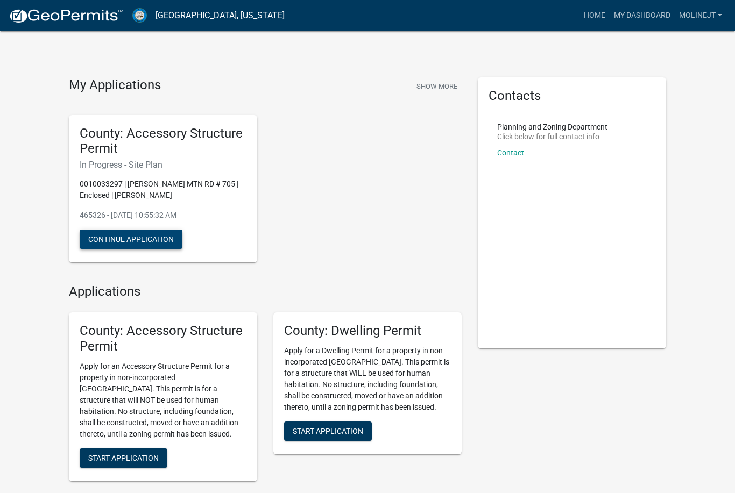
click at [102, 244] on button "Continue Application" at bounding box center [131, 239] width 103 height 19
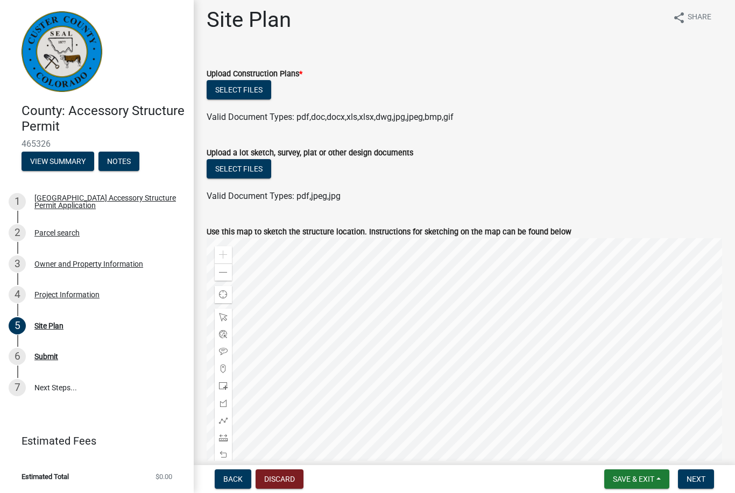
scroll to position [11, 0]
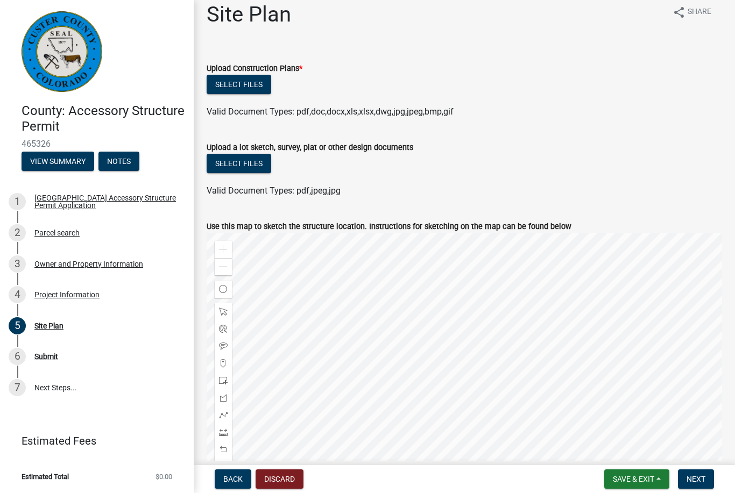
click at [232, 83] on button "Select files" at bounding box center [239, 84] width 65 height 19
click at [237, 91] on button "Select files" at bounding box center [239, 84] width 65 height 19
click at [229, 83] on button "Select files" at bounding box center [239, 84] width 65 height 19
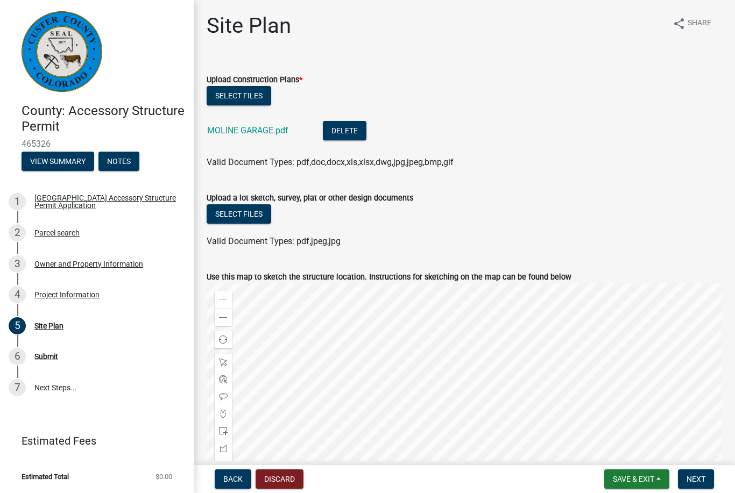
scroll to position [0, 0]
click at [223, 486] on button "Back" at bounding box center [233, 479] width 37 height 19
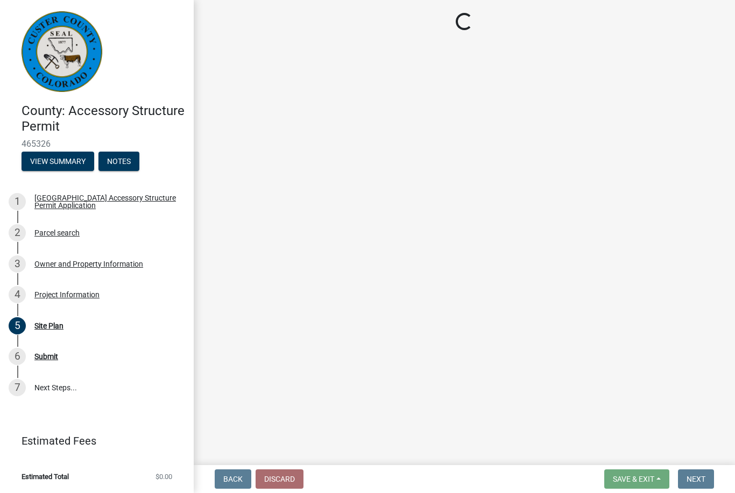
select select "CO"
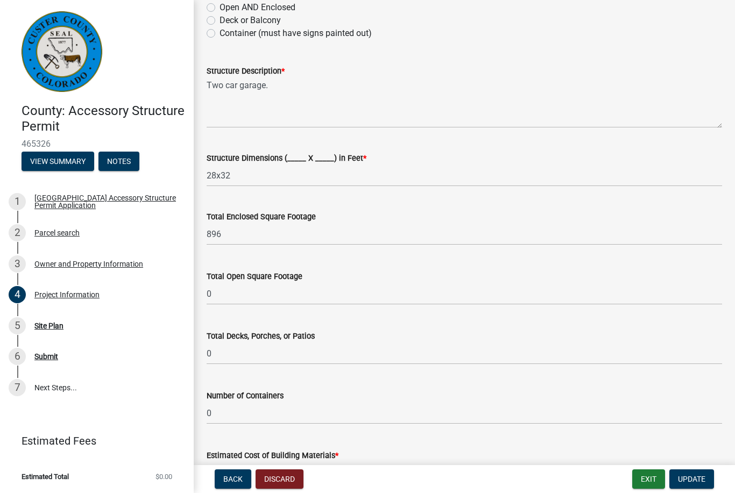
scroll to position [200, 0]
click at [307, 80] on textarea "Two car garage." at bounding box center [465, 102] width 516 height 51
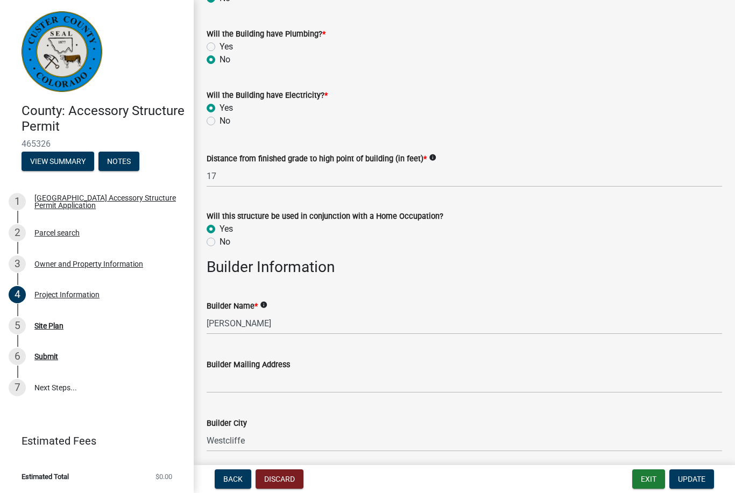
scroll to position [740, 0]
type textarea "Two car garage. Loft storage area."
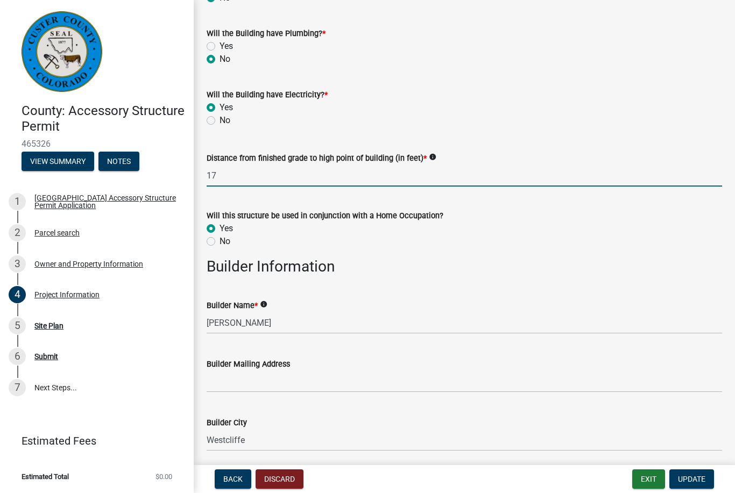
click at [222, 173] on input "17" at bounding box center [465, 176] width 516 height 22
type input "1"
type input "21"
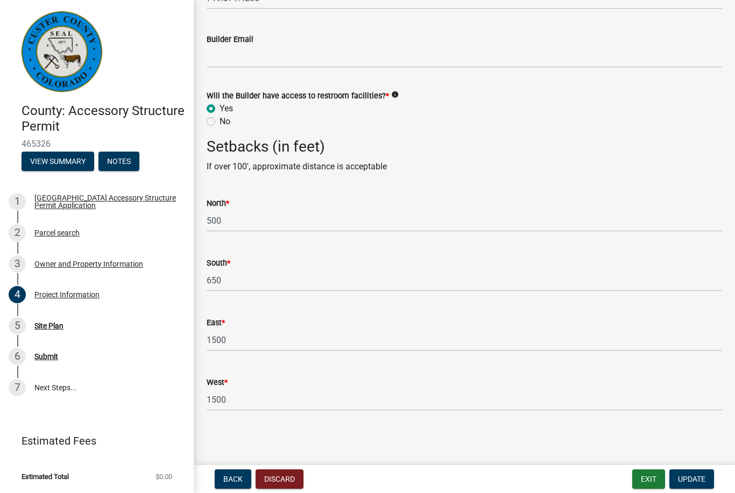
scroll to position [1431, 0]
click at [700, 477] on span "Update" at bounding box center [691, 479] width 27 height 9
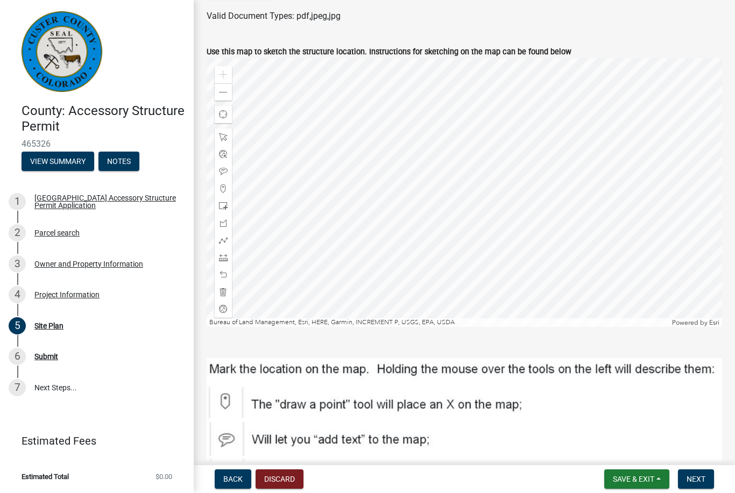
scroll to position [227, 0]
click at [218, 110] on div "Find my location" at bounding box center [223, 113] width 17 height 17
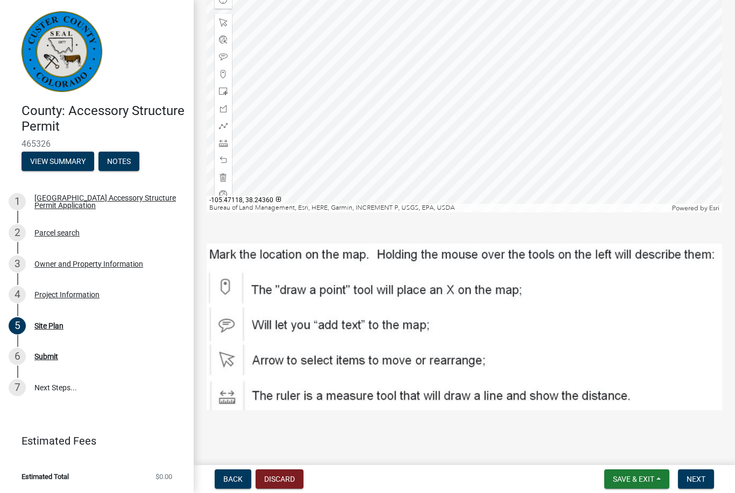
scroll to position [340, 0]
click at [706, 476] on button "Next" at bounding box center [696, 479] width 36 height 19
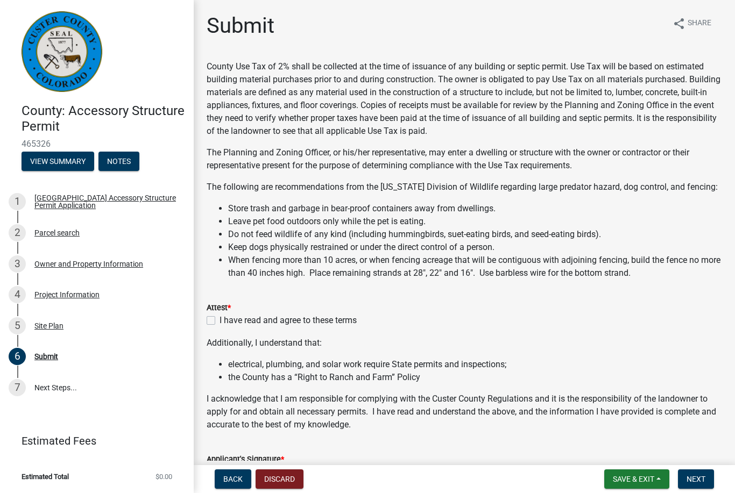
scroll to position [0, 0]
click at [220, 319] on label "I have read and agree to these terms" at bounding box center [288, 320] width 137 height 13
click at [220, 319] on input "I have read and agree to these terms" at bounding box center [223, 317] width 7 height 7
checkbox input "true"
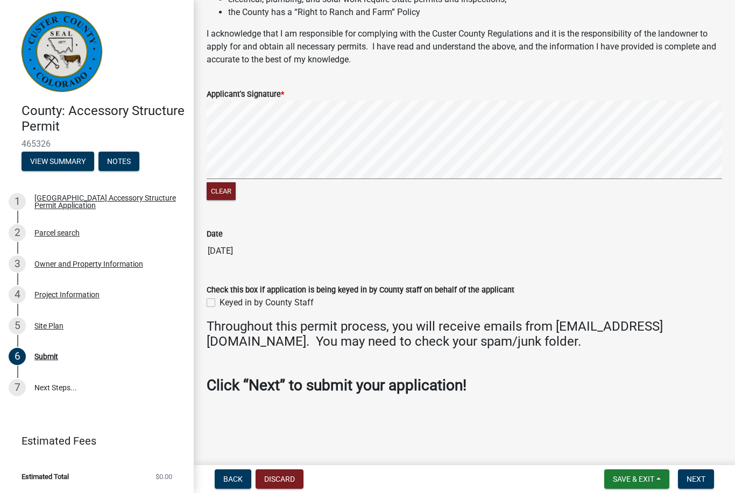
scroll to position [365, 0]
click at [701, 474] on button "Next" at bounding box center [696, 479] width 36 height 19
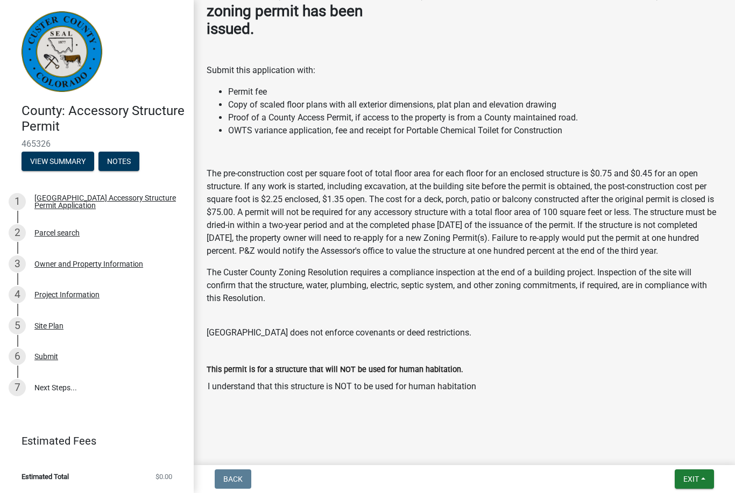
scroll to position [226, 0]
click at [42, 355] on div "Submit" at bounding box center [46, 357] width 24 height 8
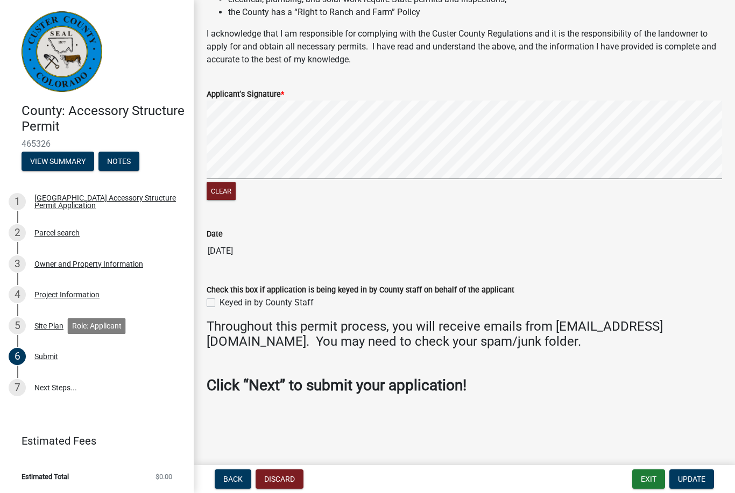
scroll to position [365, 0]
click at [699, 477] on span "Update" at bounding box center [691, 479] width 27 height 9
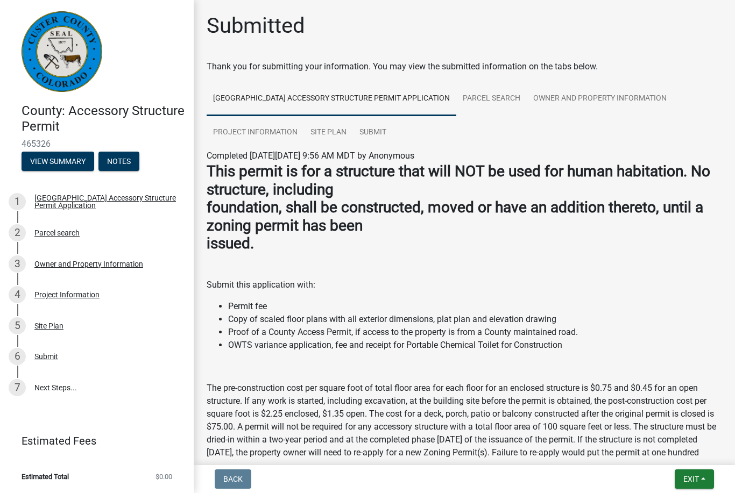
click at [36, 406] on ul "1 Custer County Accessory Structure Permit Application 2 Parcel search 3 Owner …" at bounding box center [97, 294] width 194 height 225
click at [43, 392] on link "7 Next Steps..." at bounding box center [97, 387] width 194 height 31
click at [51, 387] on link "7 Next Steps..." at bounding box center [97, 387] width 194 height 31
click at [37, 297] on div "Project Information" at bounding box center [66, 295] width 65 height 8
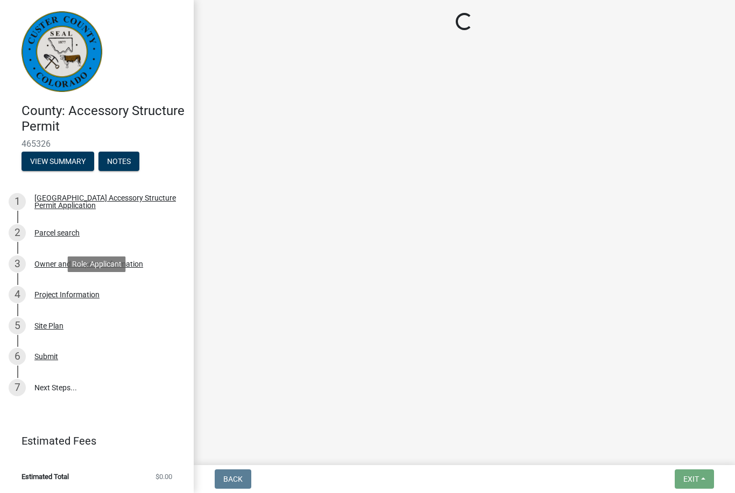
select select "CO"
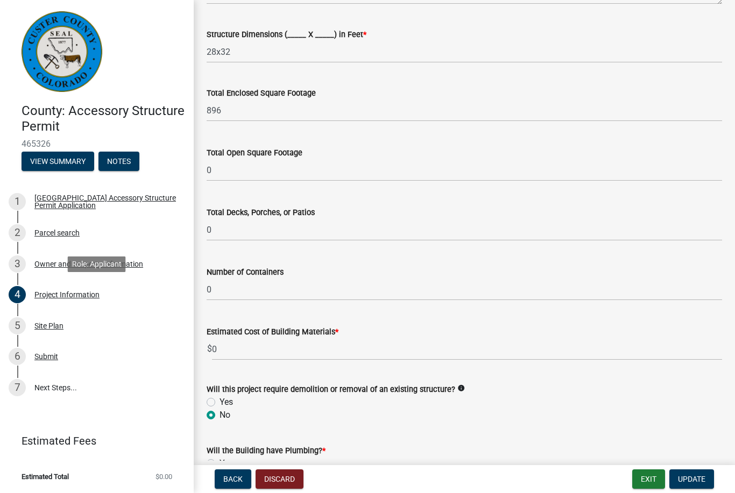
scroll to position [332, 0]
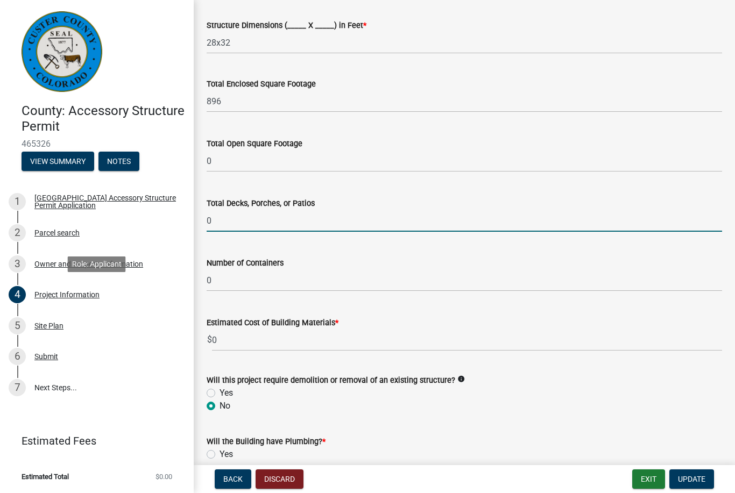
click at [219, 218] on input "0" at bounding box center [465, 221] width 516 height 22
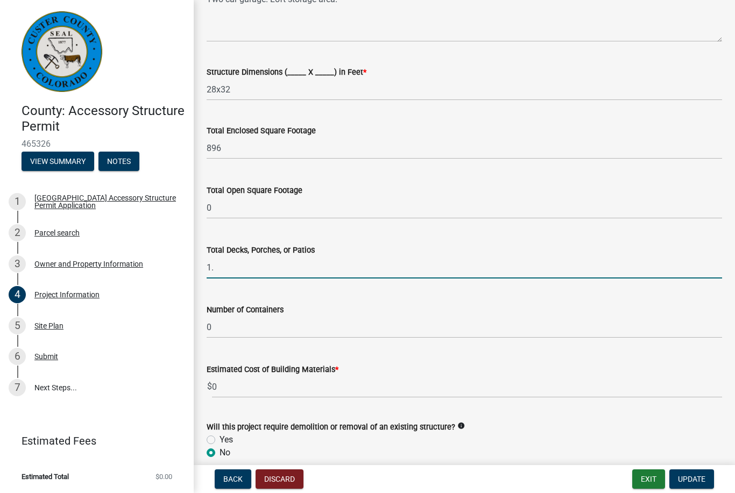
scroll to position [283, 0]
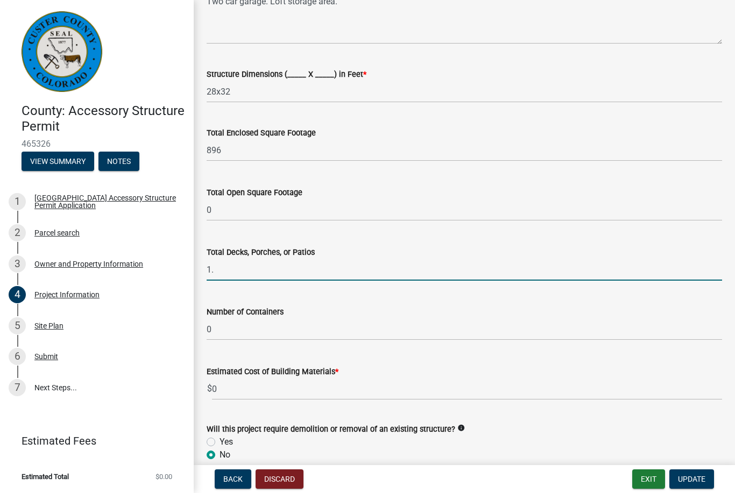
click at [269, 273] on input "1." at bounding box center [465, 270] width 516 height 22
type input "1. 7x8feet"
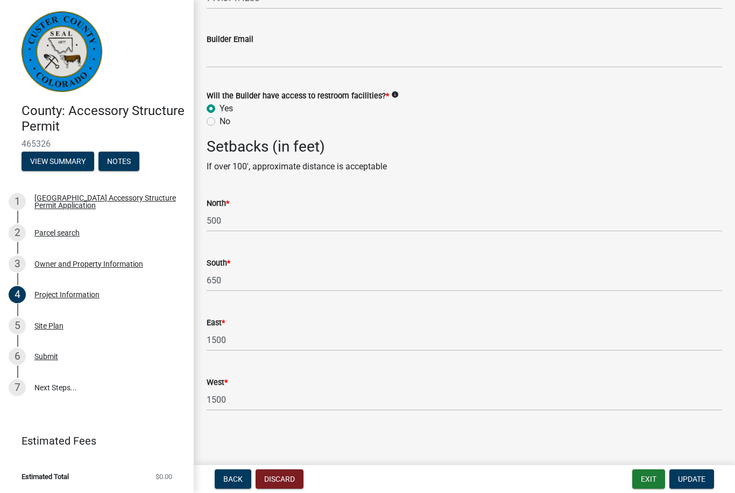
scroll to position [1431, 0]
click at [703, 475] on span "Update" at bounding box center [691, 479] width 27 height 9
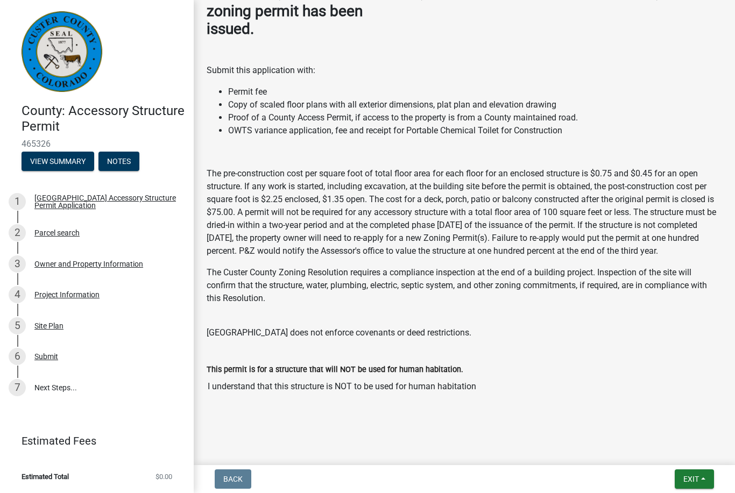
scroll to position [226, 0]
click at [701, 475] on button "Exit" at bounding box center [694, 479] width 39 height 19
click at [655, 425] on button "Save" at bounding box center [672, 426] width 86 height 26
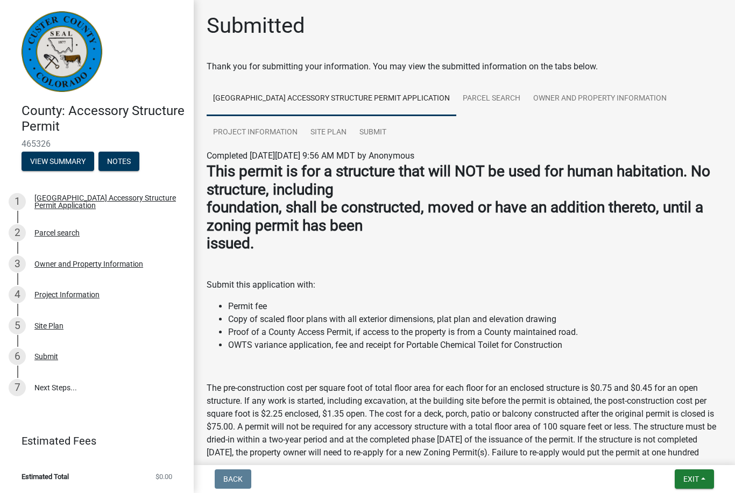
scroll to position [0, 0]
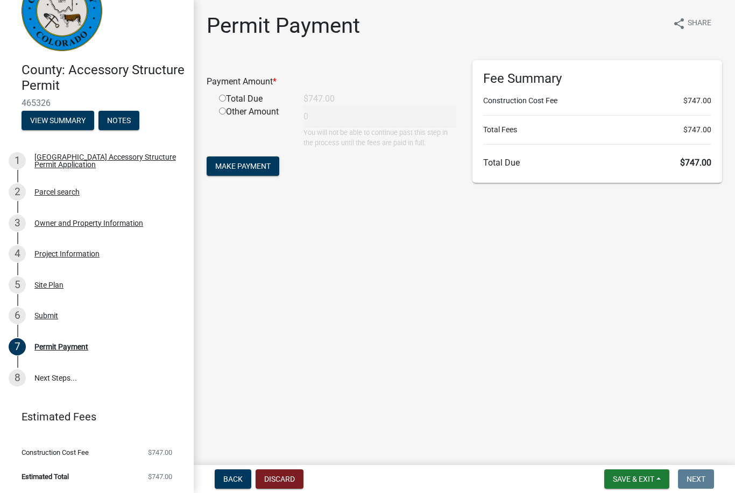
scroll to position [40, 0]
click at [639, 475] on span "Save & Exit" at bounding box center [633, 479] width 41 height 9
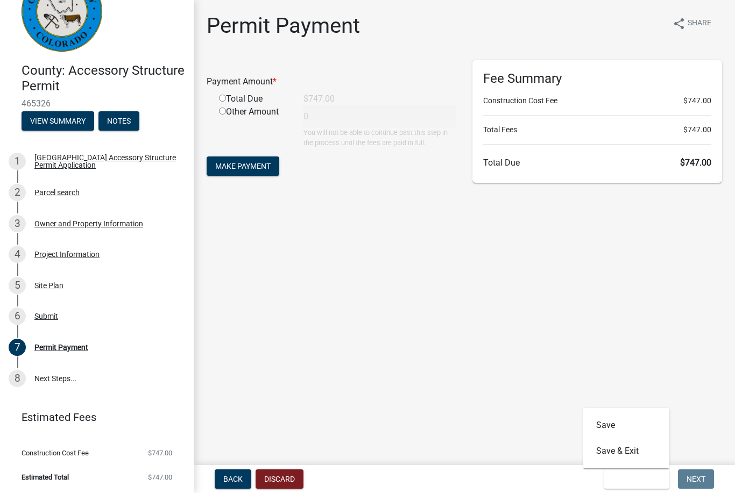
click at [687, 383] on main "Permit Payment share Share Payment Amount * Total Due $747.00 Other Amount 0 Yo…" at bounding box center [464, 230] width 541 height 461
click at [645, 477] on span "Save & Exit" at bounding box center [633, 479] width 41 height 9
click at [628, 452] on button "Save & Exit" at bounding box center [626, 452] width 86 height 26
